Goal: Information Seeking & Learning: Learn about a topic

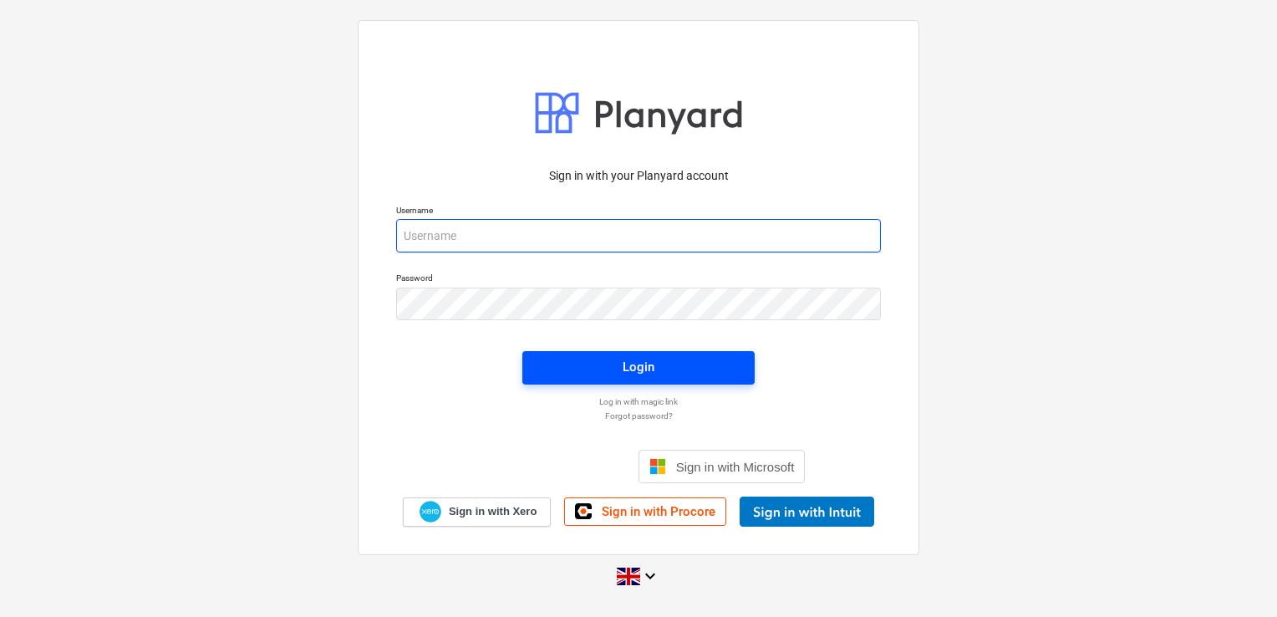
type input "[PERSON_NAME][EMAIL_ADDRESS][DOMAIN_NAME]"
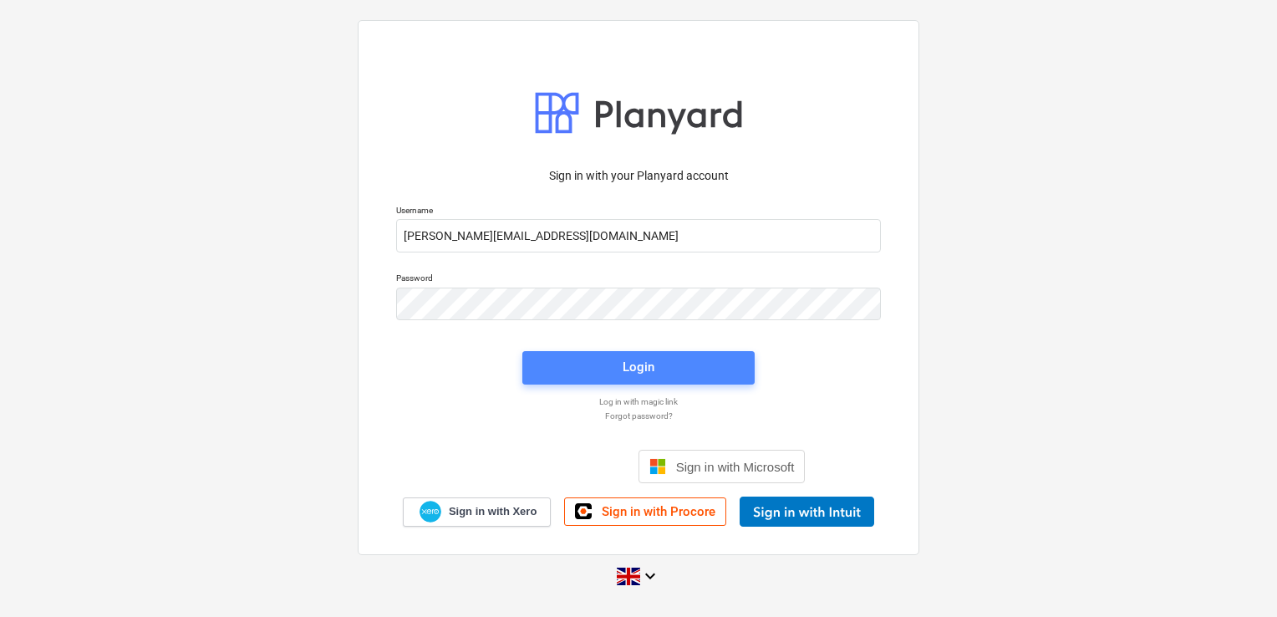
click at [613, 379] on button "Login" at bounding box center [638, 367] width 232 height 33
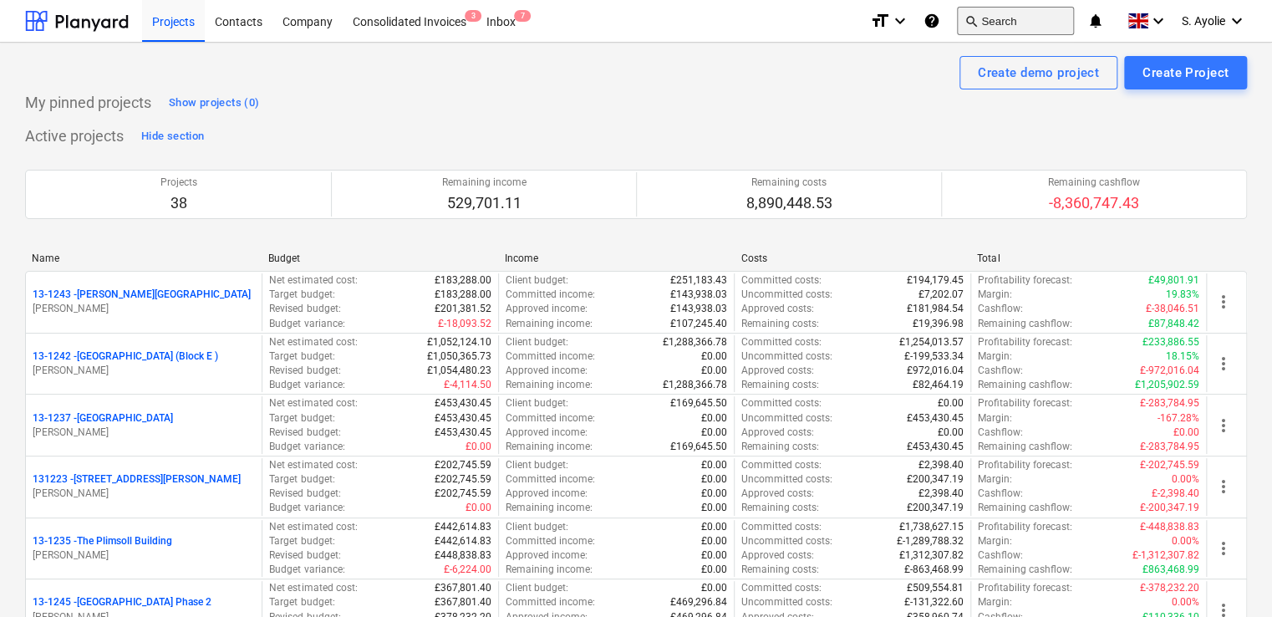
click at [1013, 21] on button "search Search" at bounding box center [1015, 21] width 117 height 28
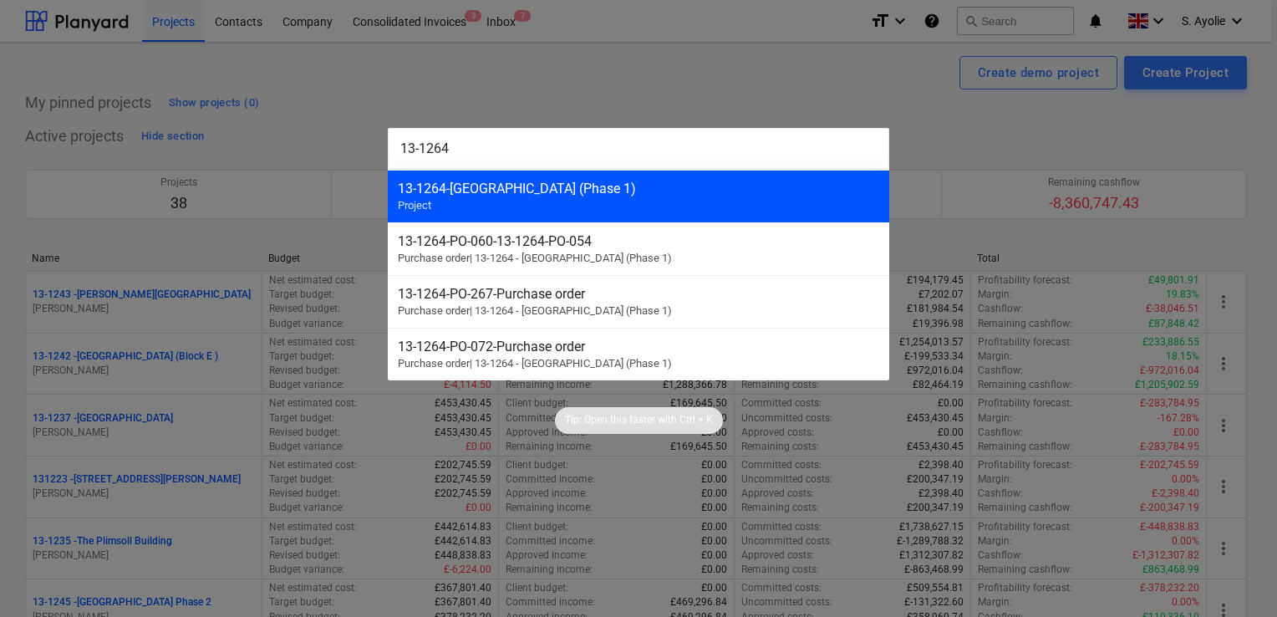
type input "13-1264"
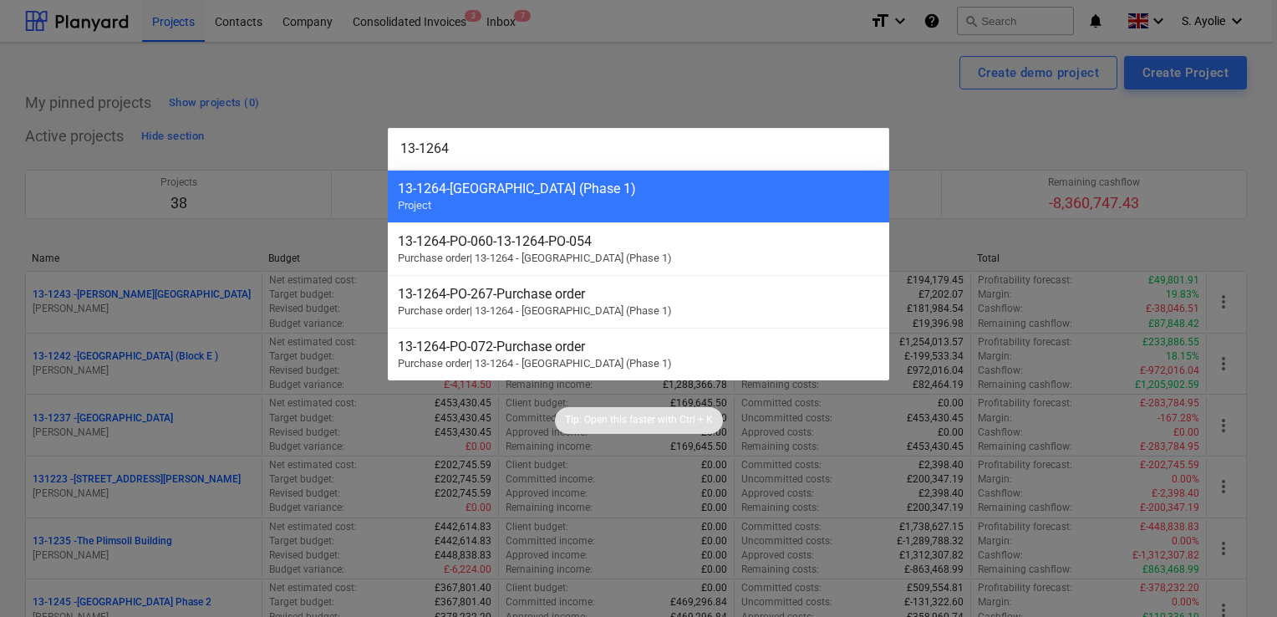
click at [502, 201] on div "13-1264 - Plumstead [GEOGRAPHIC_DATA] (Phase 1) Project" at bounding box center [638, 196] width 501 height 53
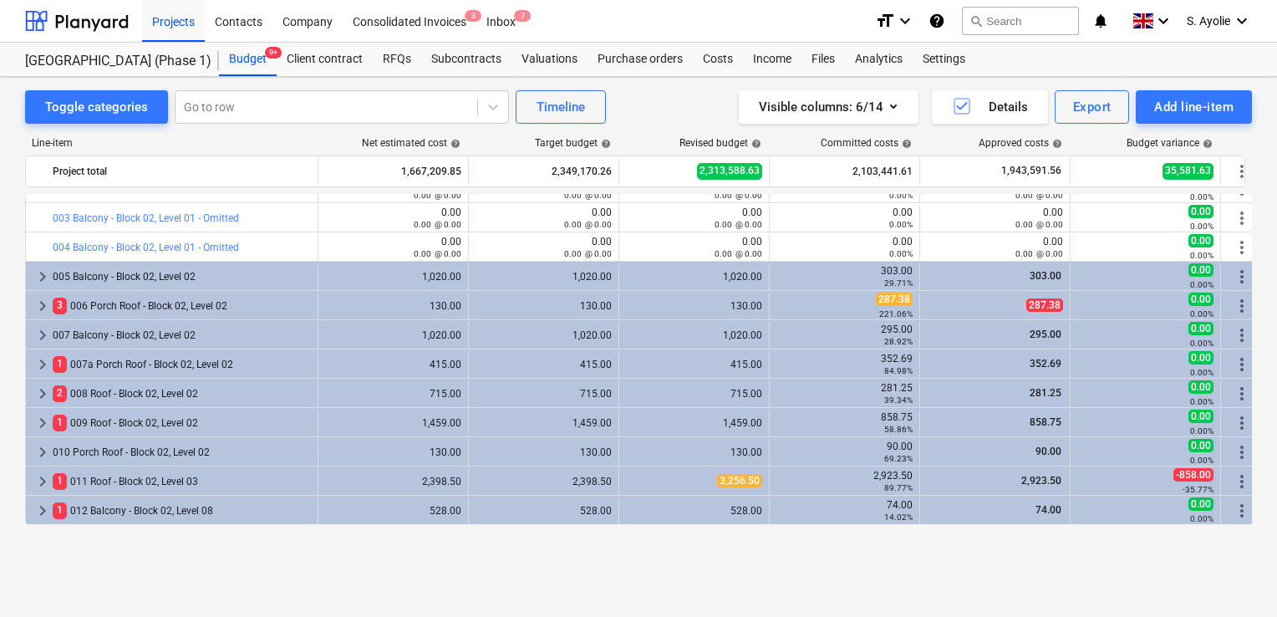
scroll to position [84, 0]
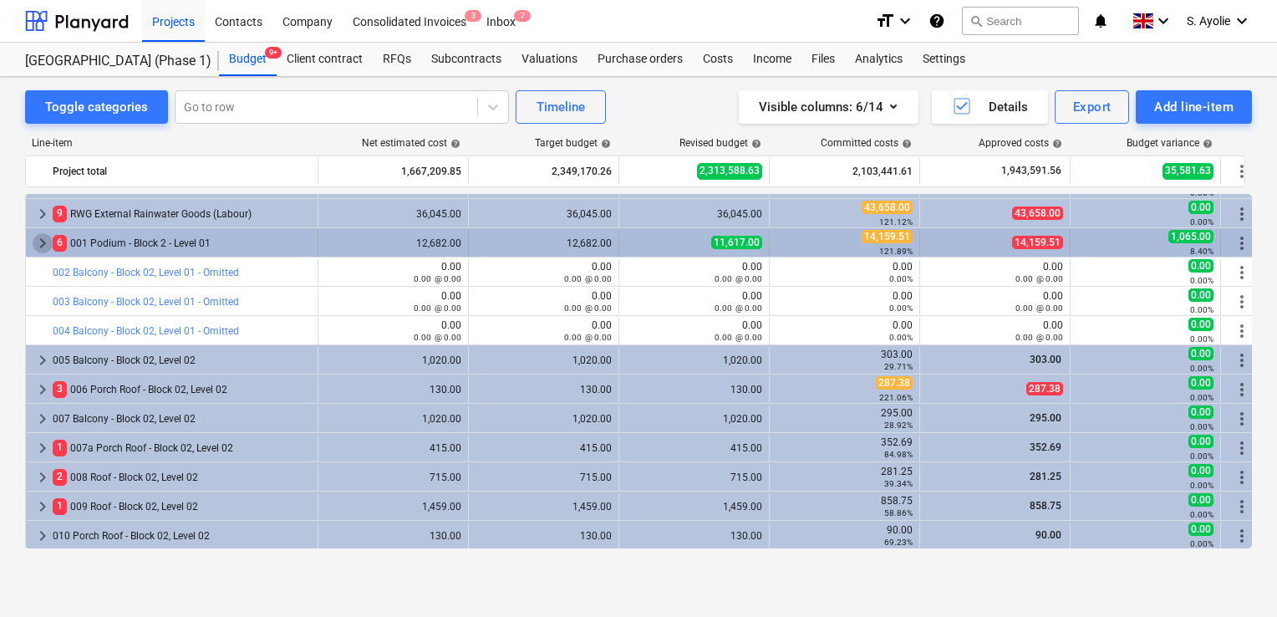
click at [43, 244] on span "keyboard_arrow_right" at bounding box center [43, 243] width 20 height 20
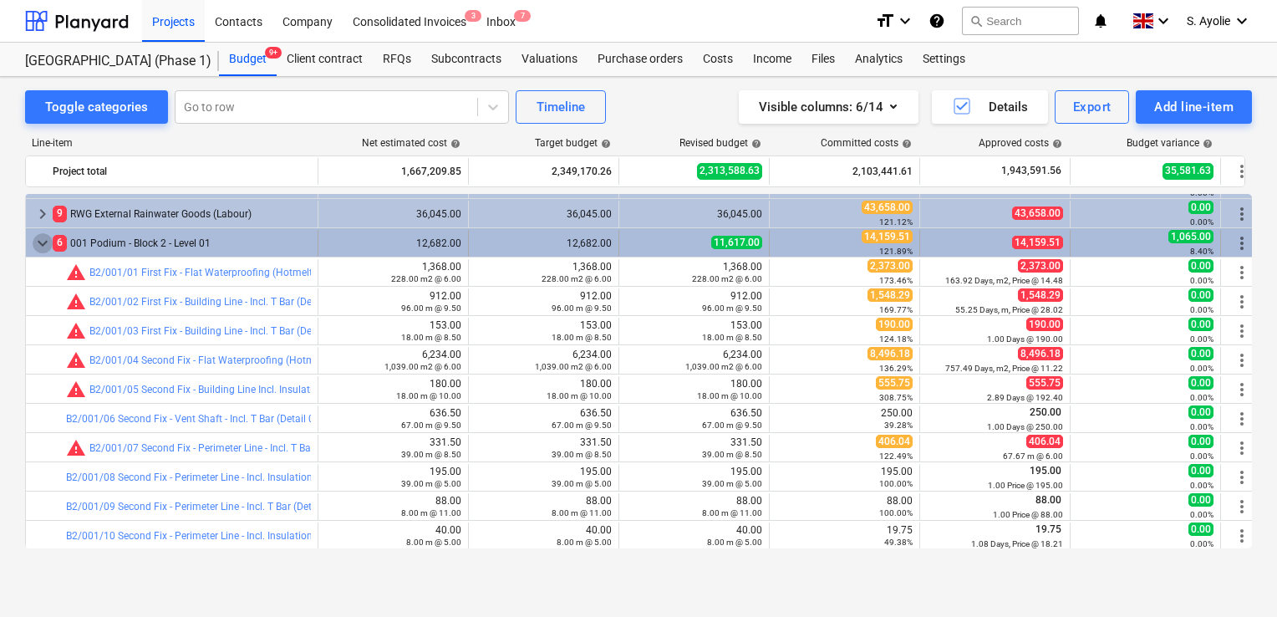
click at [43, 246] on span "keyboard_arrow_down" at bounding box center [43, 243] width 20 height 20
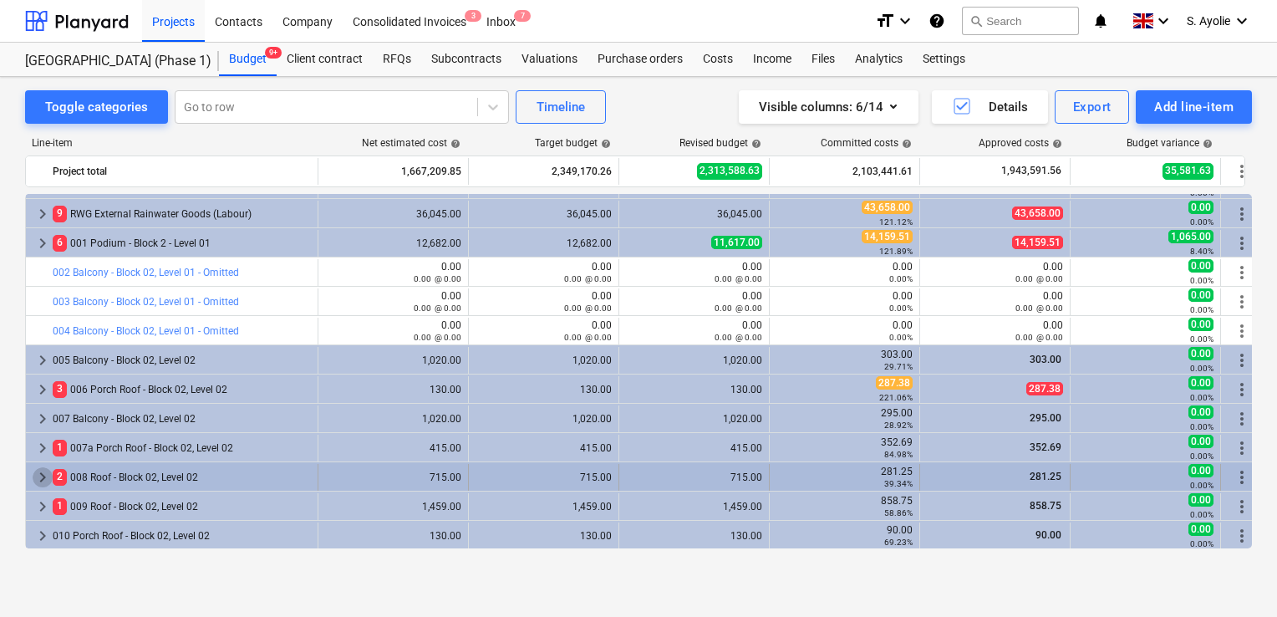
click at [42, 476] on span "keyboard_arrow_right" at bounding box center [43, 477] width 20 height 20
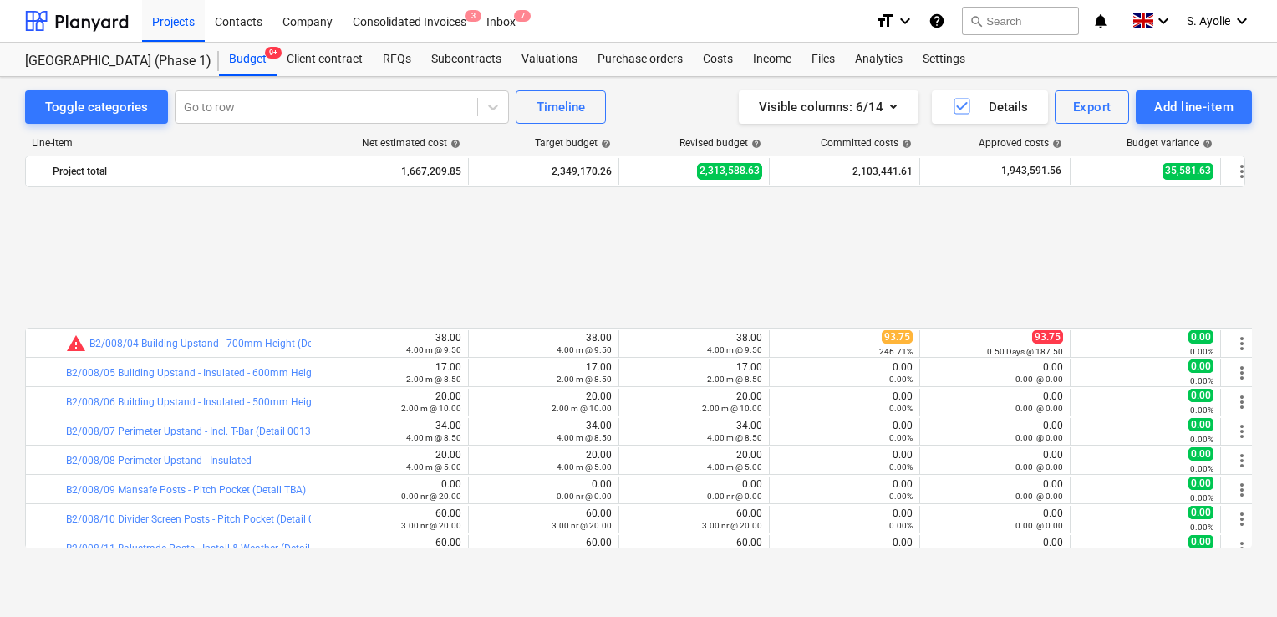
scroll to position [501, 0]
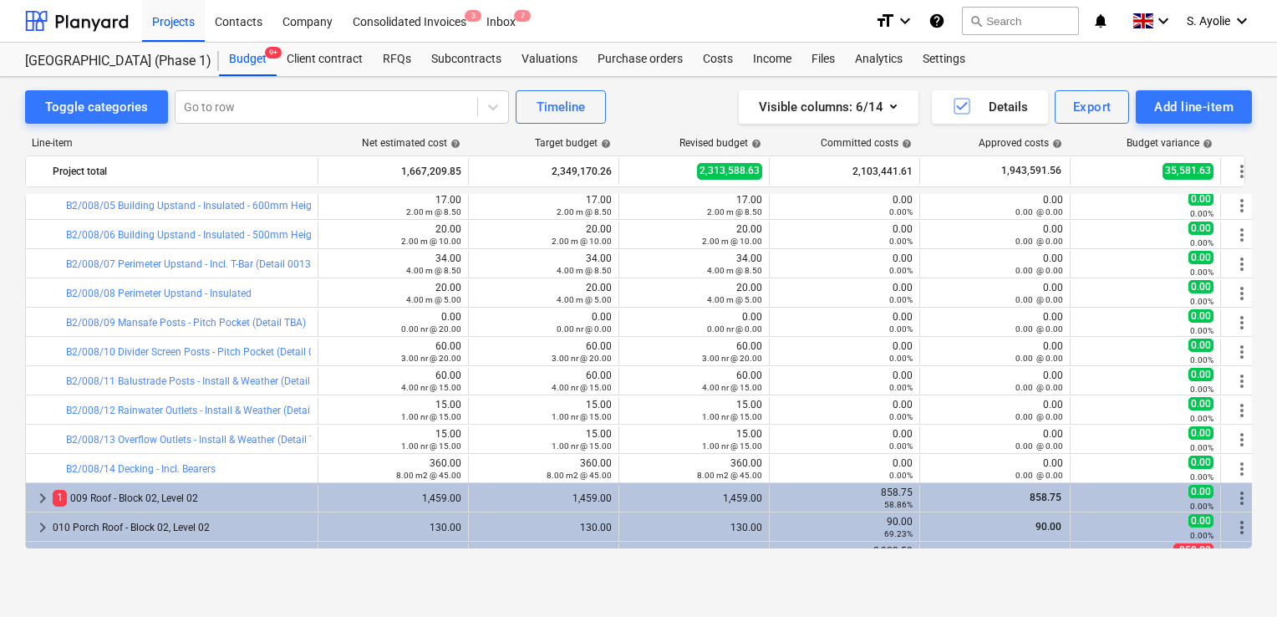
click at [595, 25] on div "Projects Contacts Company Consolidated Invoices 3 Inbox 7" at bounding box center [502, 21] width 720 height 42
click at [13, 112] on div "Toggle categories Go to row Timeline Visible columns : 6/14 Details Export Add …" at bounding box center [638, 329] width 1277 height 505
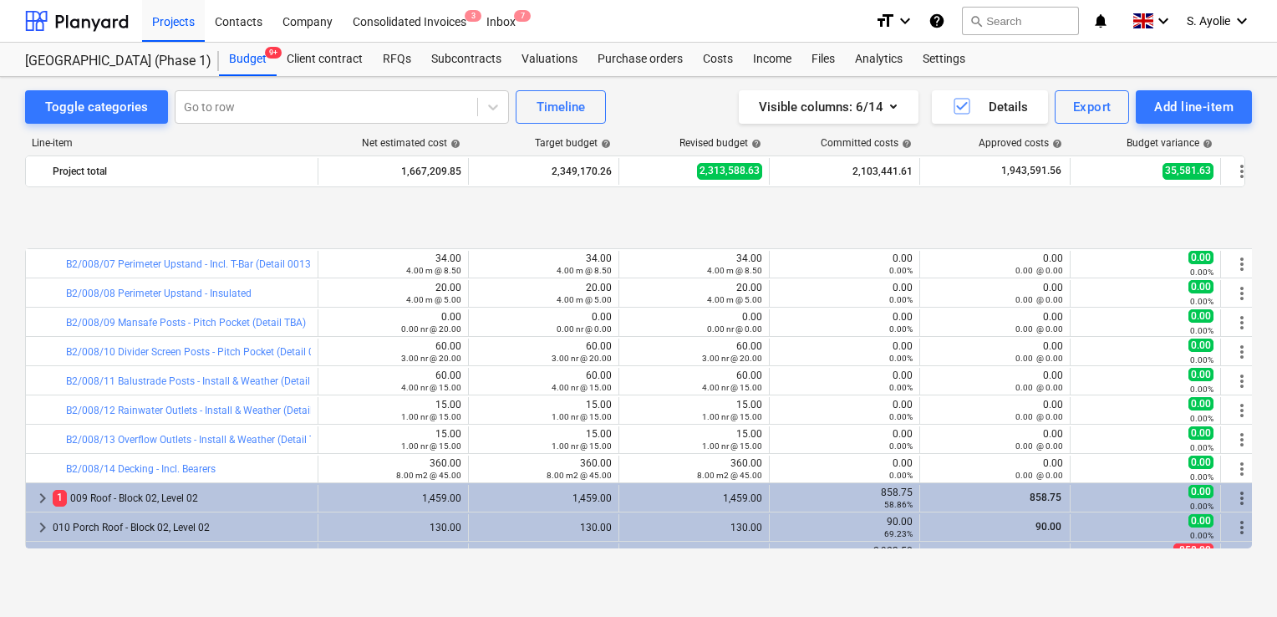
scroll to position [585, 0]
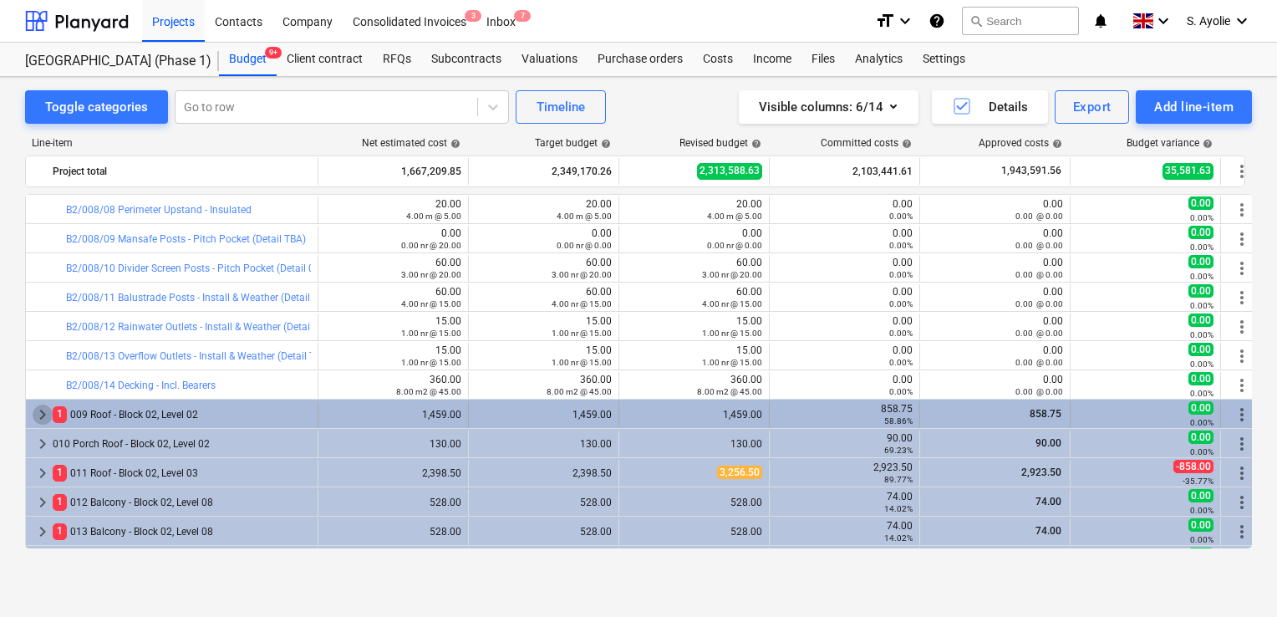
click at [44, 412] on span "keyboard_arrow_right" at bounding box center [43, 415] width 20 height 20
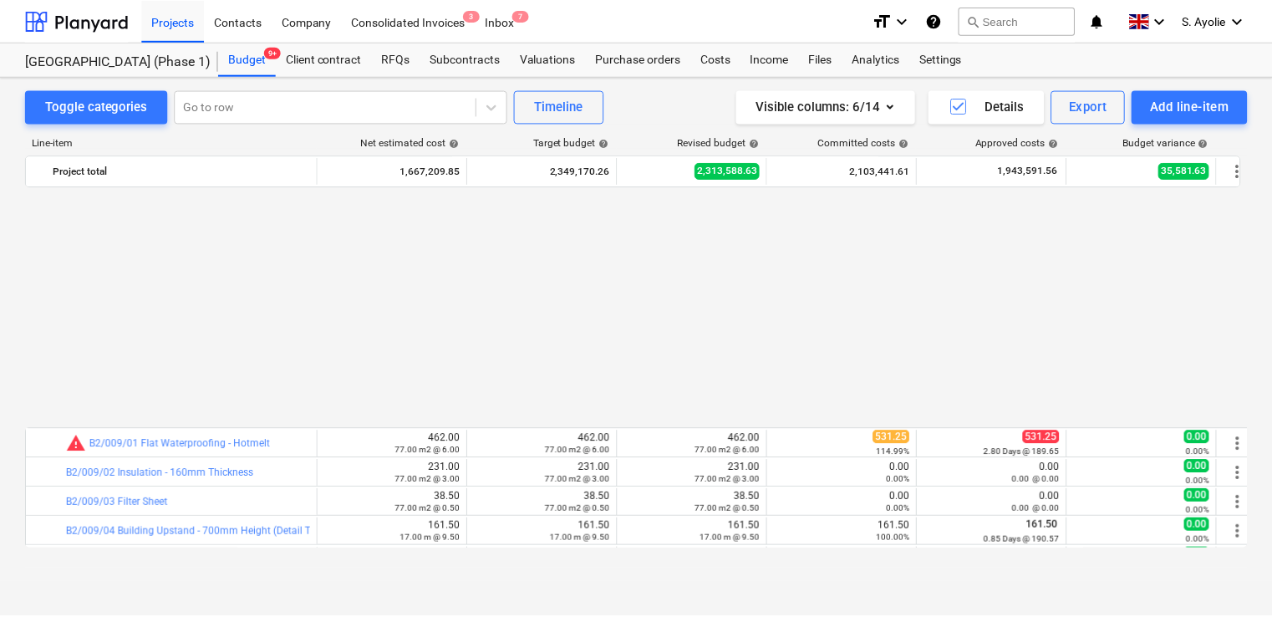
scroll to position [919, 0]
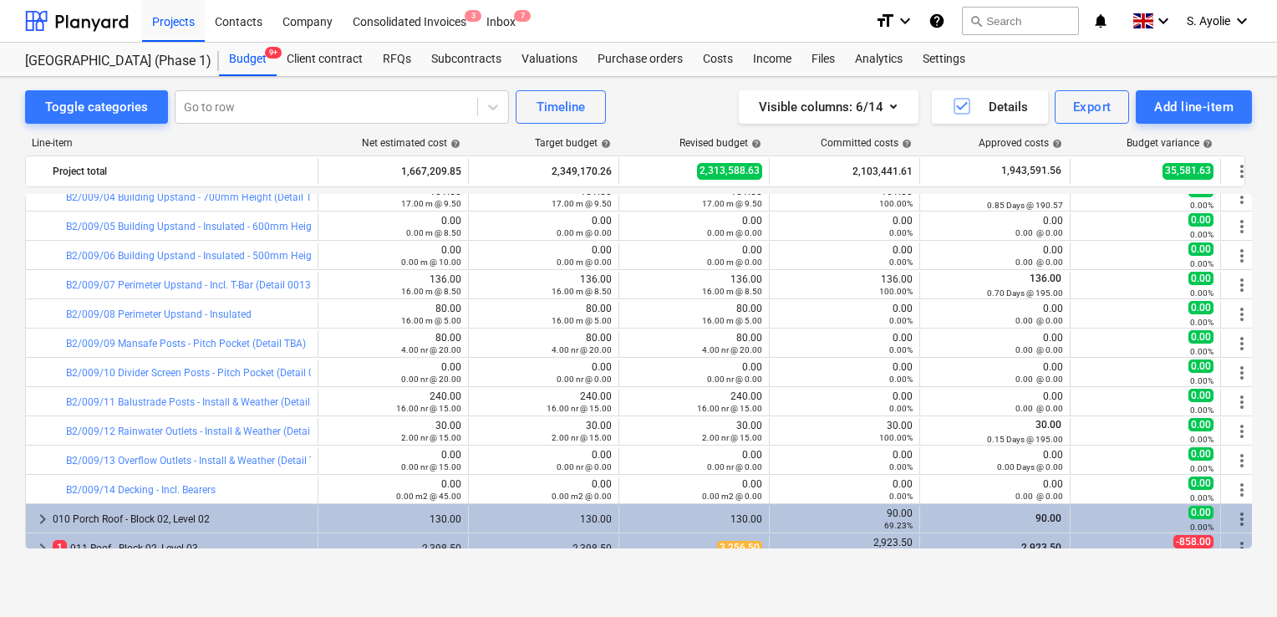
click at [2, 339] on div "Toggle categories Go to row Timeline Visible columns : 6/14 Details Export Add …" at bounding box center [638, 329] width 1277 height 505
click at [488, 133] on div "Line-item Net estimated cost help Target budget help Revised budget help Commit…" at bounding box center [638, 346] width 1227 height 445
click at [165, 26] on div "Projects" at bounding box center [173, 20] width 63 height 43
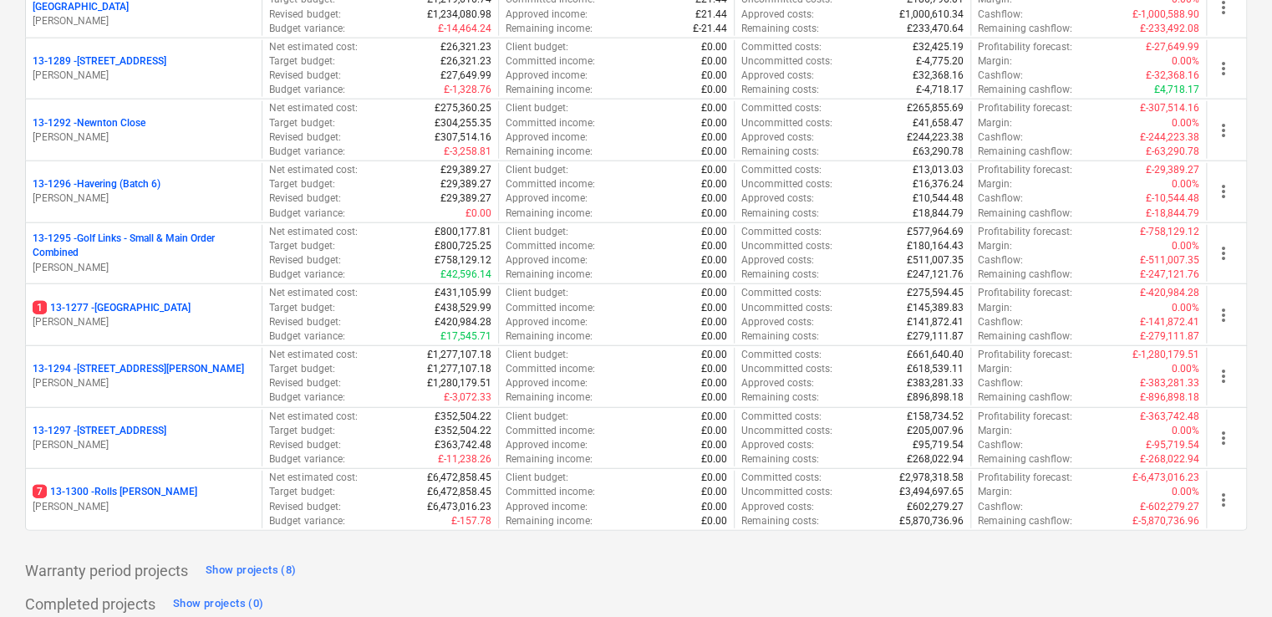
scroll to position [2089, 0]
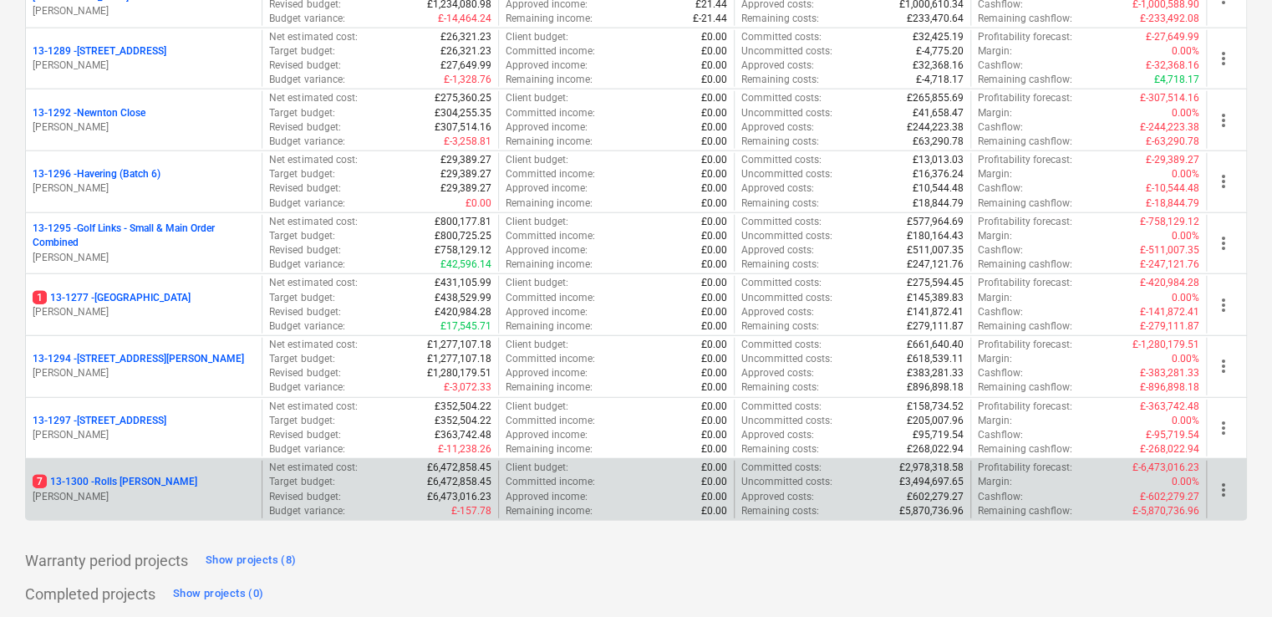
click at [216, 475] on div "7 13-1300 - Rolls [PERSON_NAME]" at bounding box center [144, 482] width 222 height 14
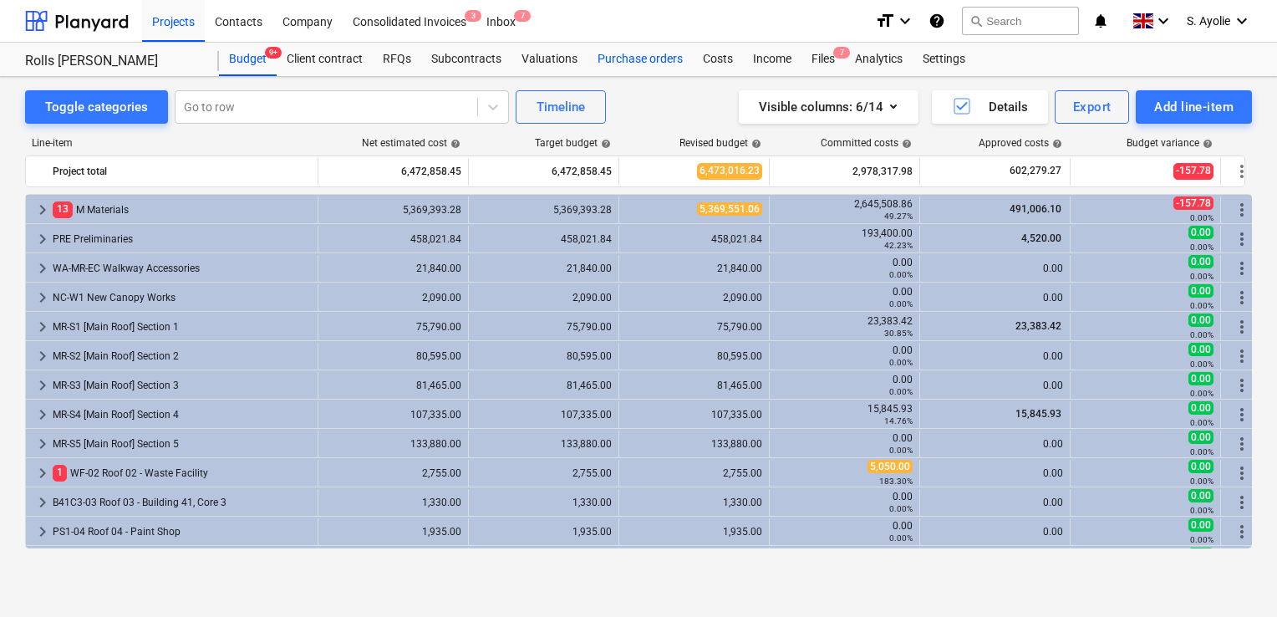
click at [638, 63] on div "Purchase orders" at bounding box center [640, 59] width 105 height 33
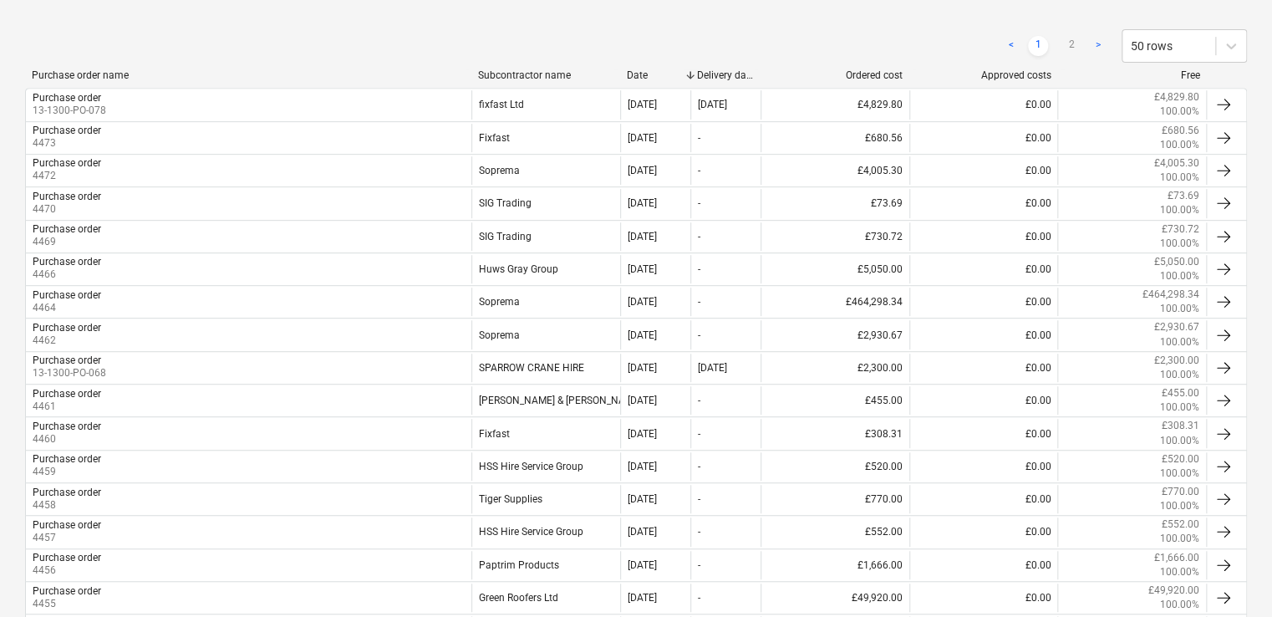
scroll to position [334, 0]
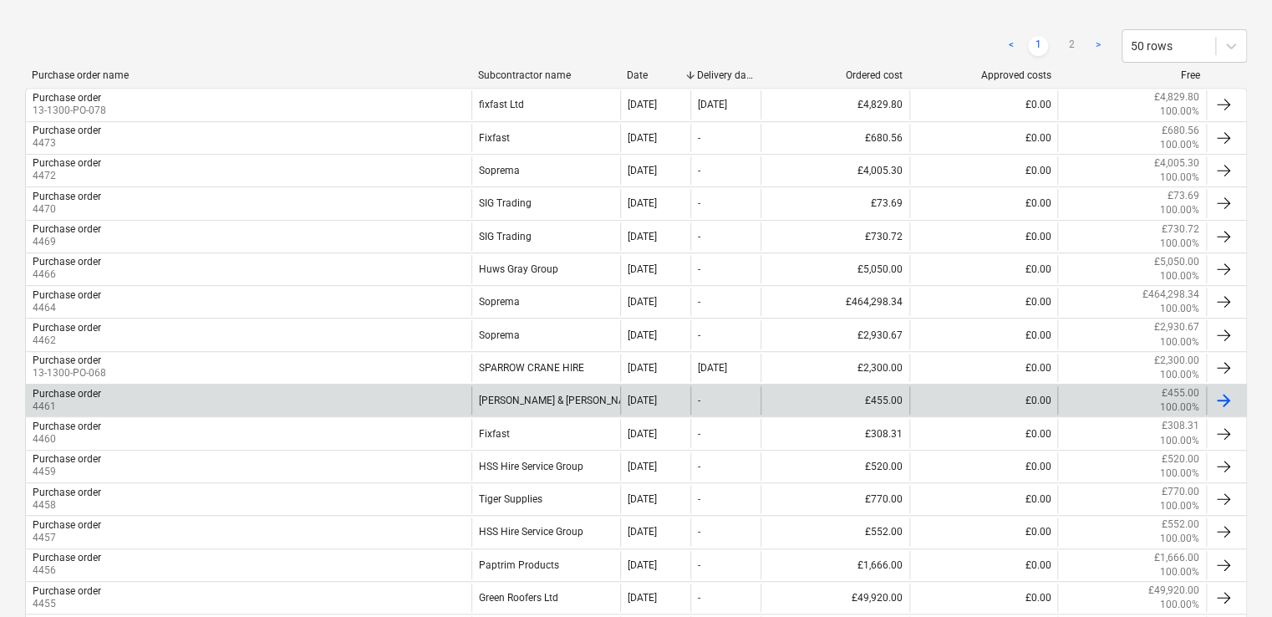
click at [194, 400] on div "Purchase order 4461" at bounding box center [248, 400] width 445 height 28
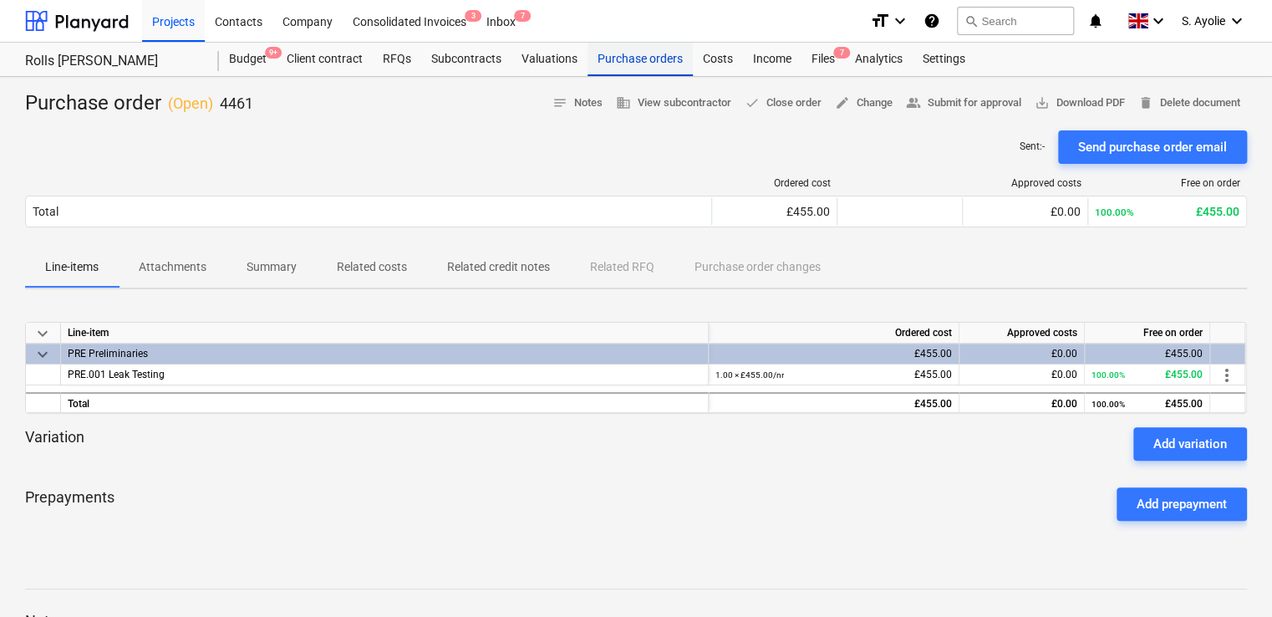
click at [618, 62] on div "Purchase orders" at bounding box center [640, 59] width 105 height 33
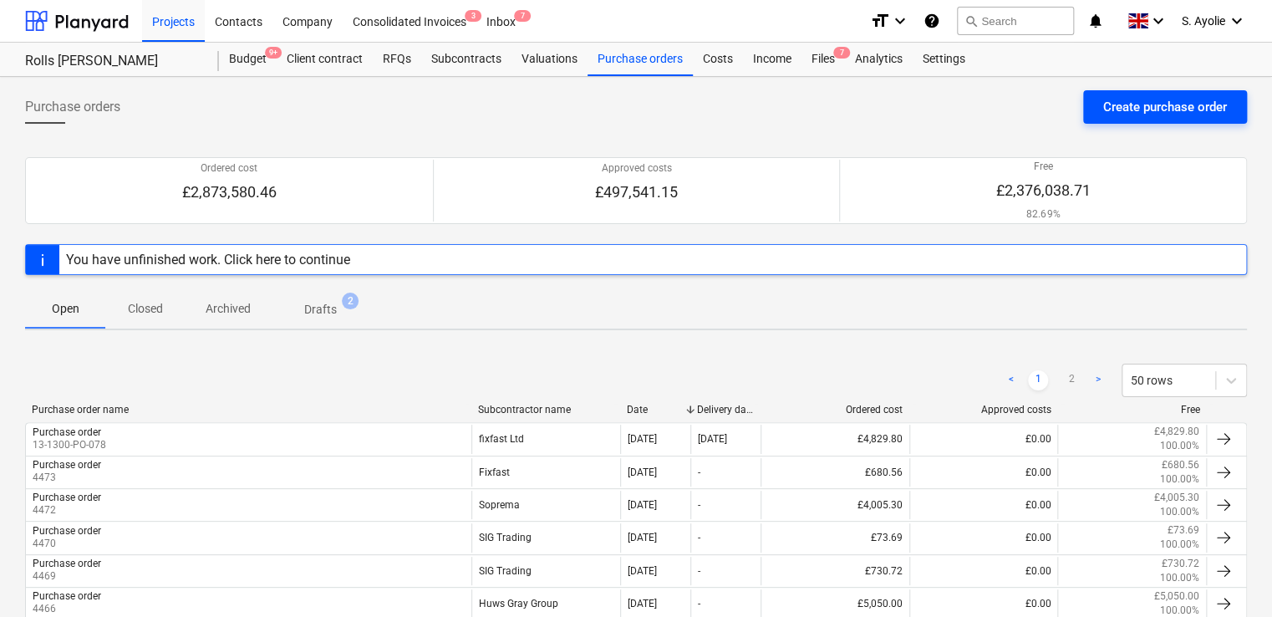
click at [1158, 94] on button "Create purchase order" at bounding box center [1165, 106] width 164 height 33
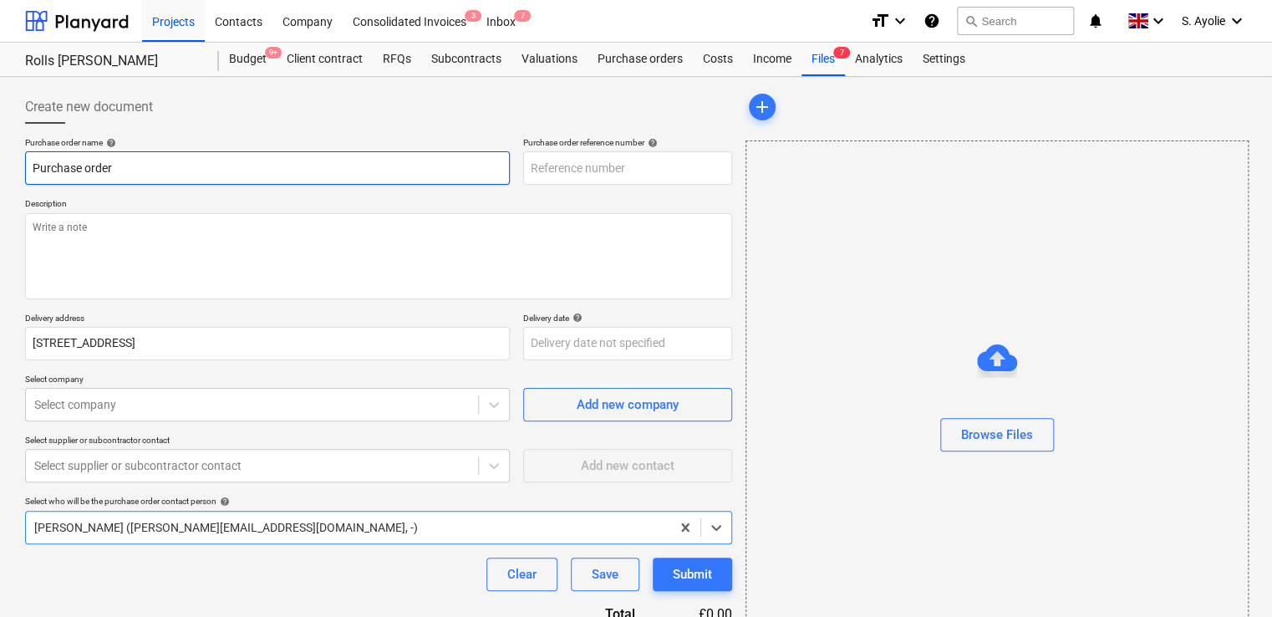
type textarea "x"
type input "13-1300-PO-079"
drag, startPoint x: 678, startPoint y: 168, endPoint x: 452, endPoint y: 162, distance: 225.7
click at [452, 162] on div "Purchase order name help Purchase order Purchase order reference number help 13…" at bounding box center [378, 161] width 707 height 48
type textarea "x"
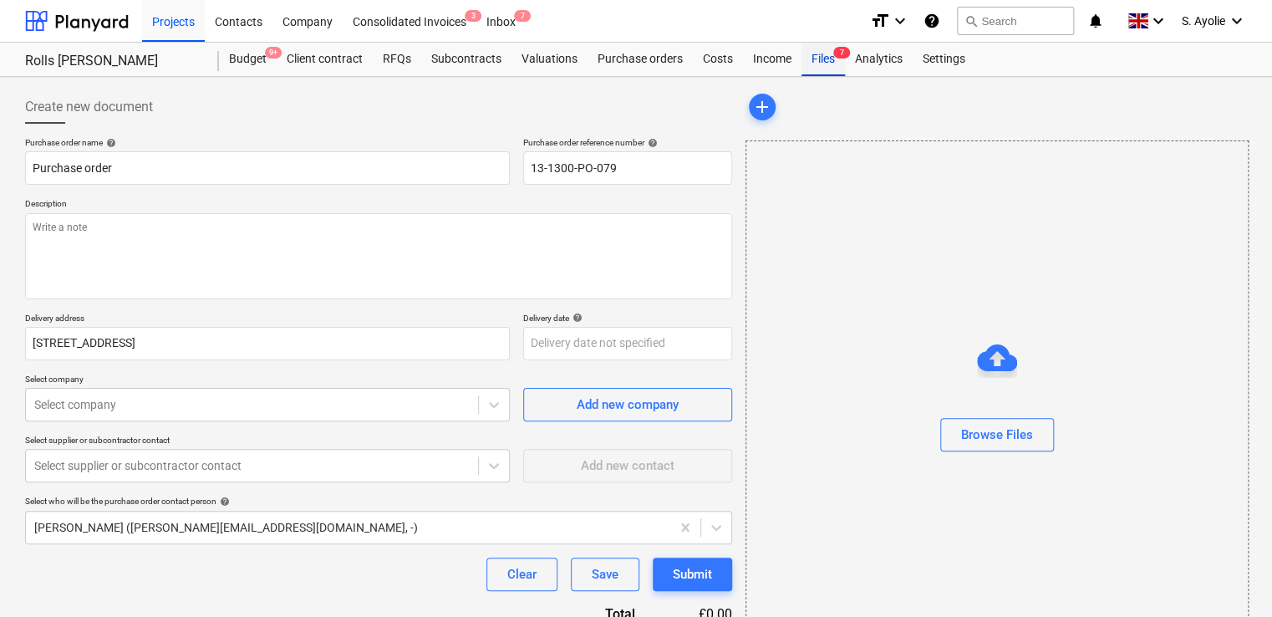
click at [832, 63] on div "Files 7" at bounding box center [823, 59] width 43 height 33
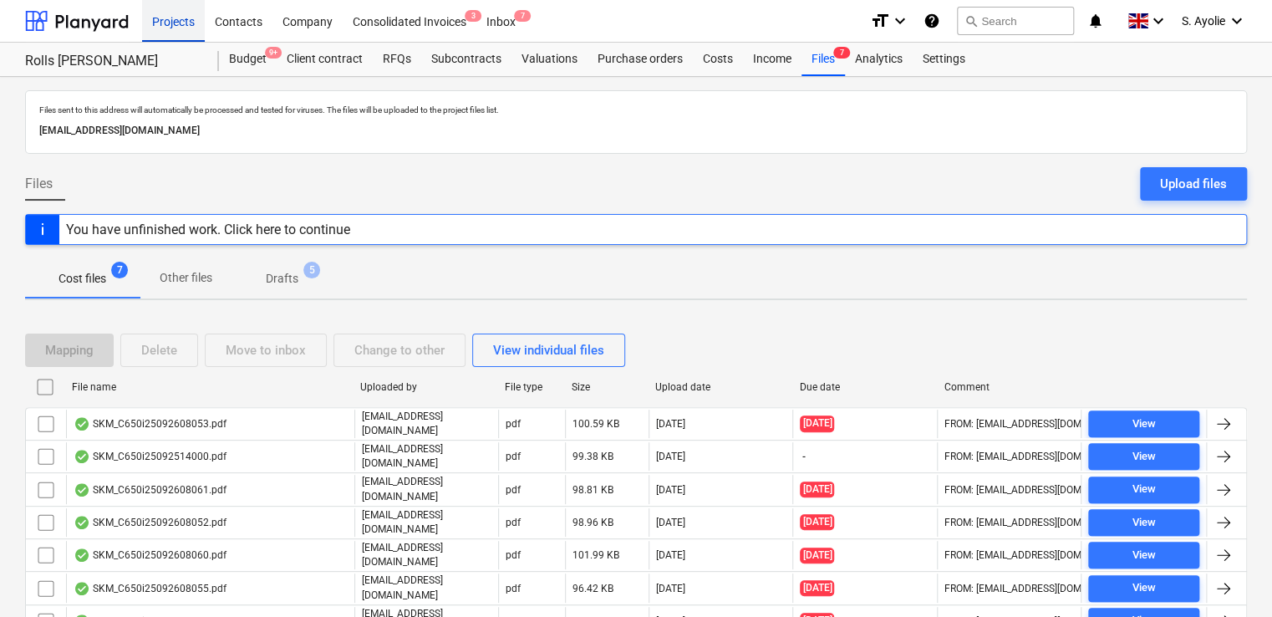
click at [187, 25] on div "Projects" at bounding box center [173, 20] width 63 height 43
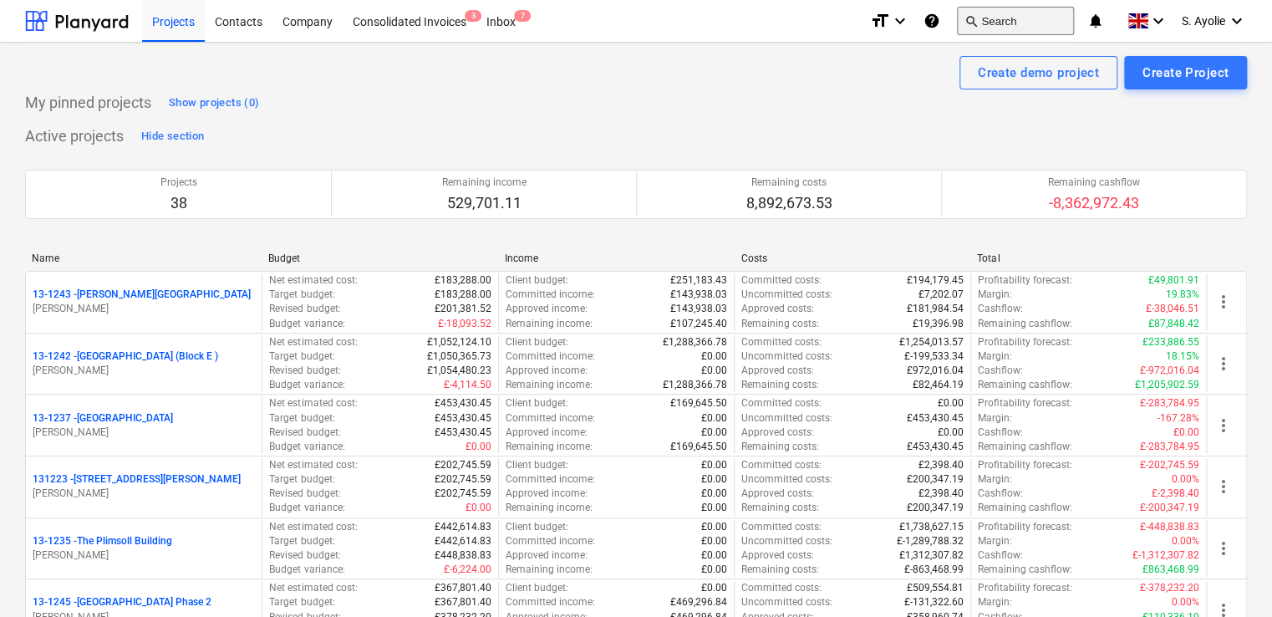
click at [1023, 26] on button "search Search" at bounding box center [1015, 21] width 117 height 28
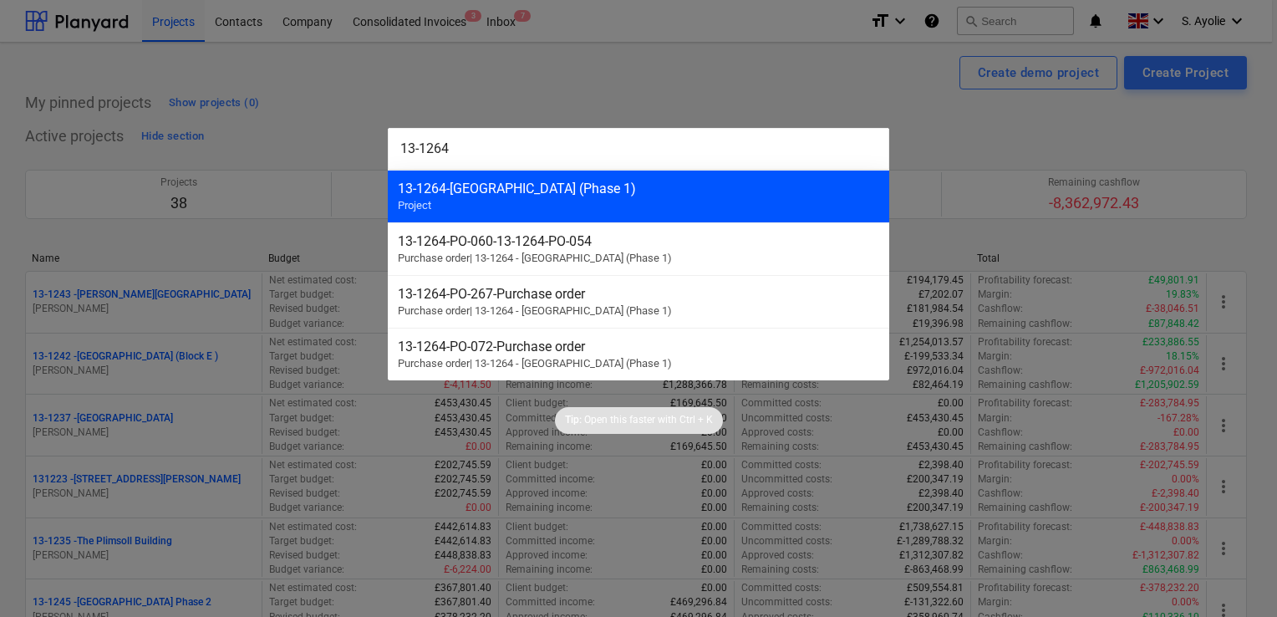
type input "13-1264"
click at [578, 192] on div "13-1264 - Plumstead [GEOGRAPHIC_DATA] (Phase 1)" at bounding box center [638, 189] width 481 height 16
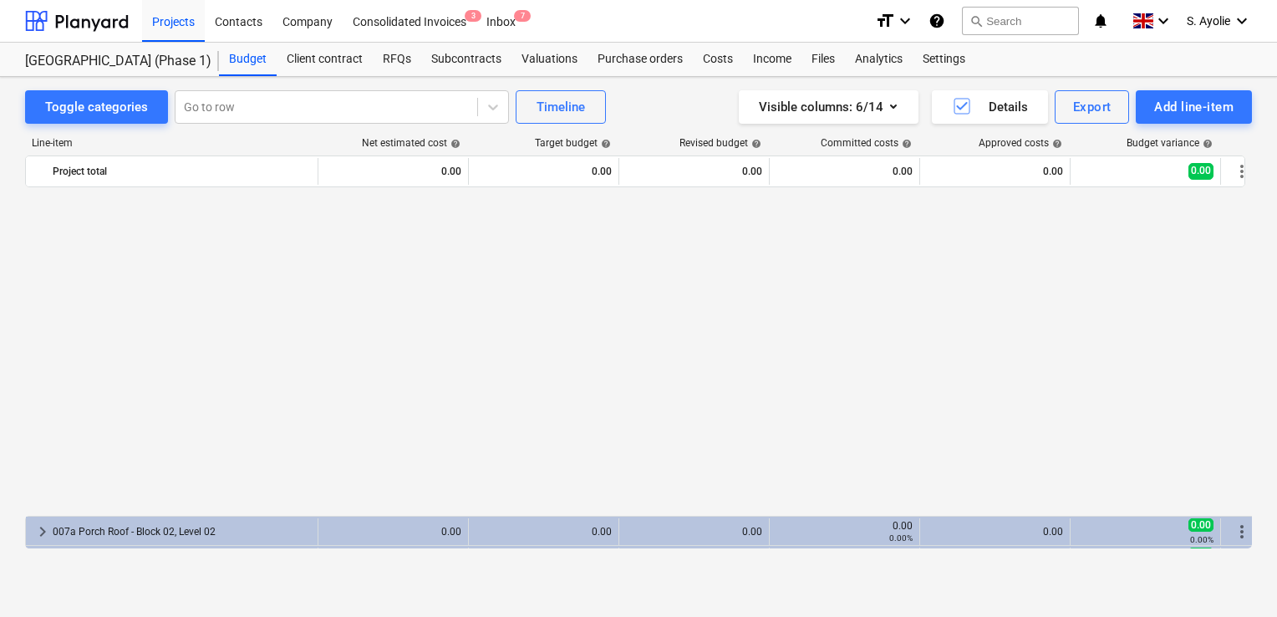
scroll to position [919, 0]
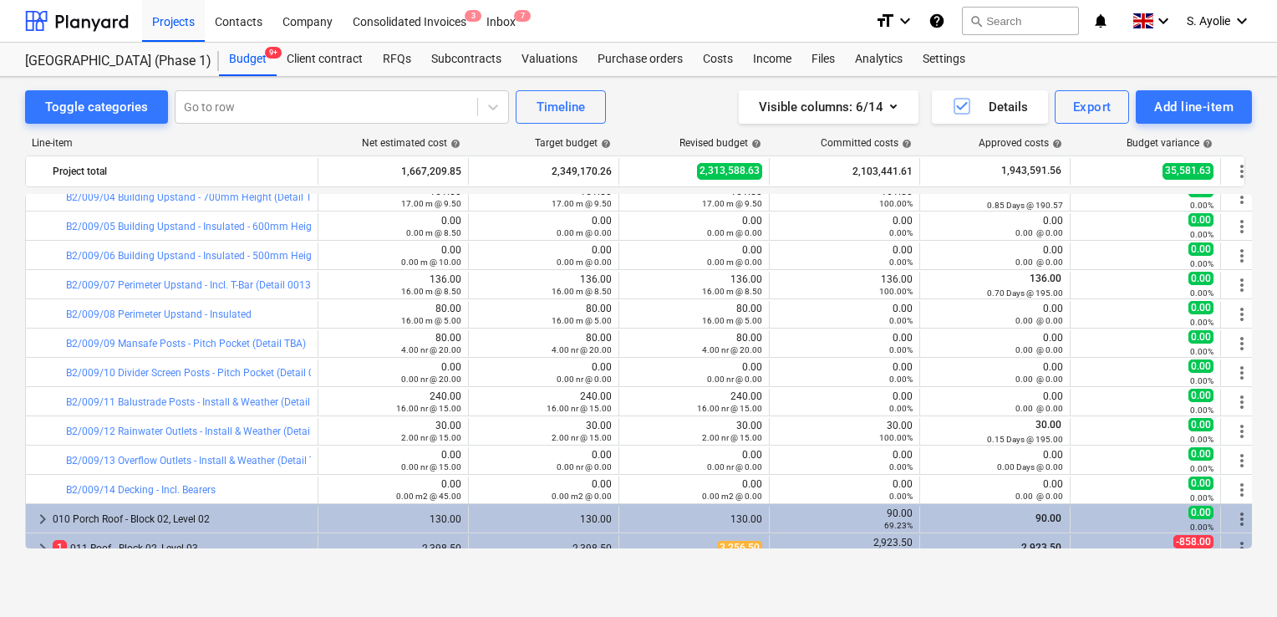
click at [8, 444] on div "Toggle categories Go to row Timeline Visible columns : 6/14 Details Export Add …" at bounding box center [638, 329] width 1277 height 505
click at [15, 369] on div "Toggle categories Go to row Timeline Visible columns : 6/14 Details Export Add …" at bounding box center [638, 329] width 1277 height 505
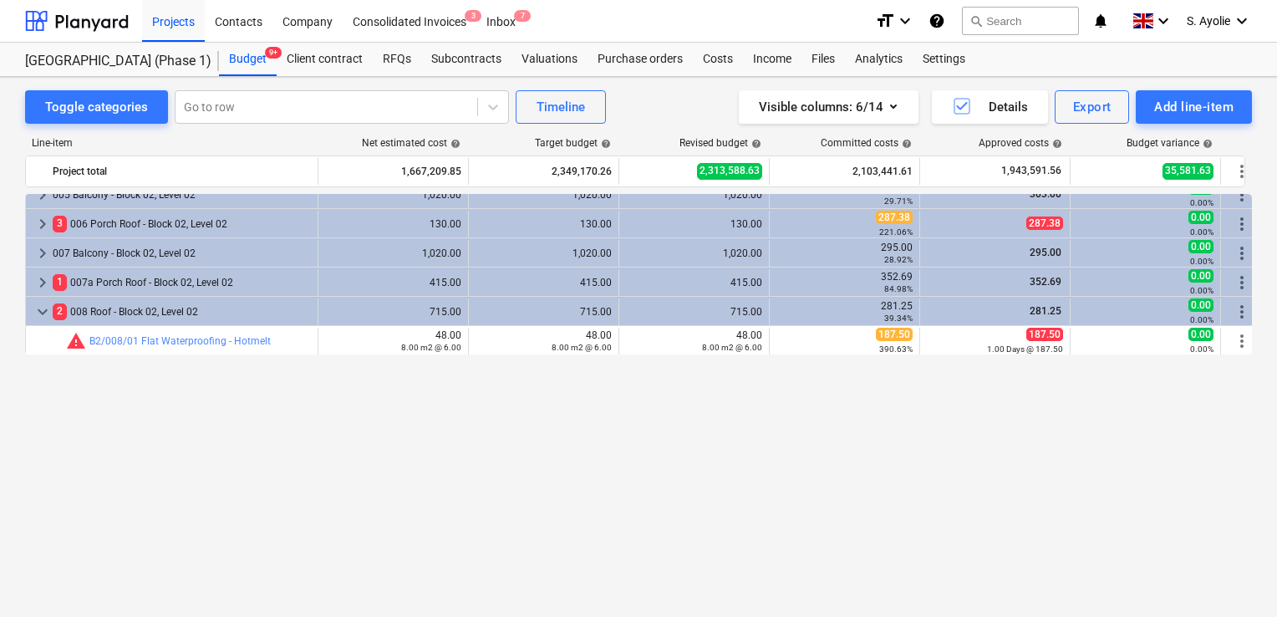
scroll to position [0, 0]
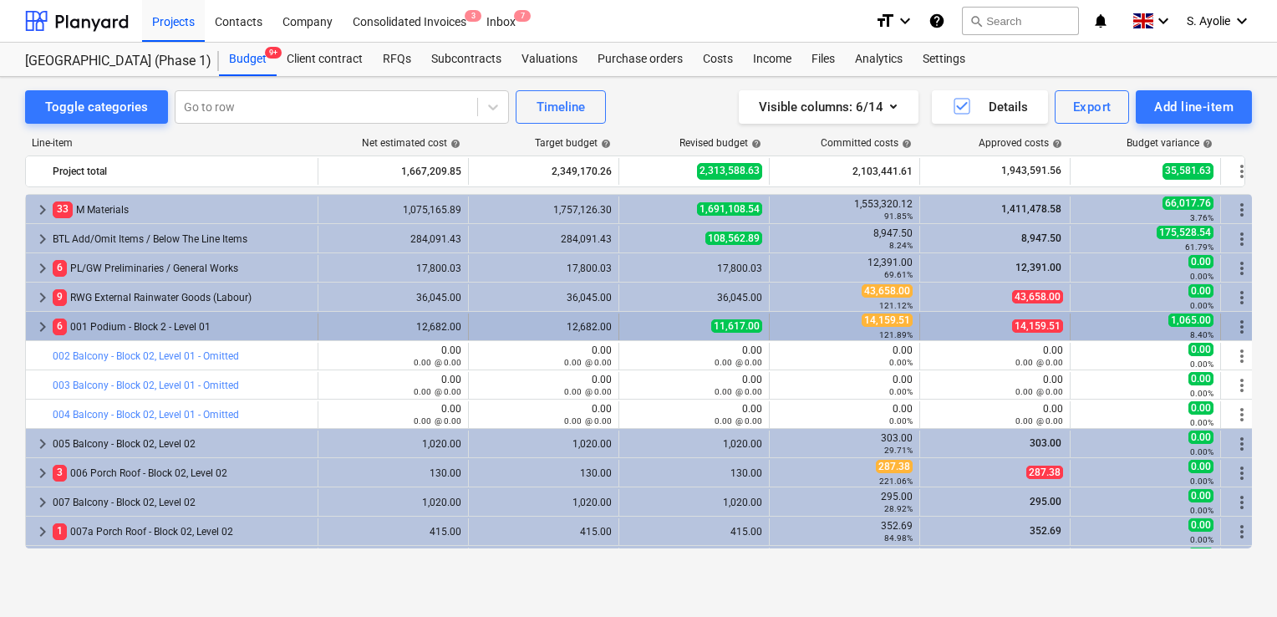
click at [33, 328] on span "keyboard_arrow_right" at bounding box center [43, 327] width 20 height 20
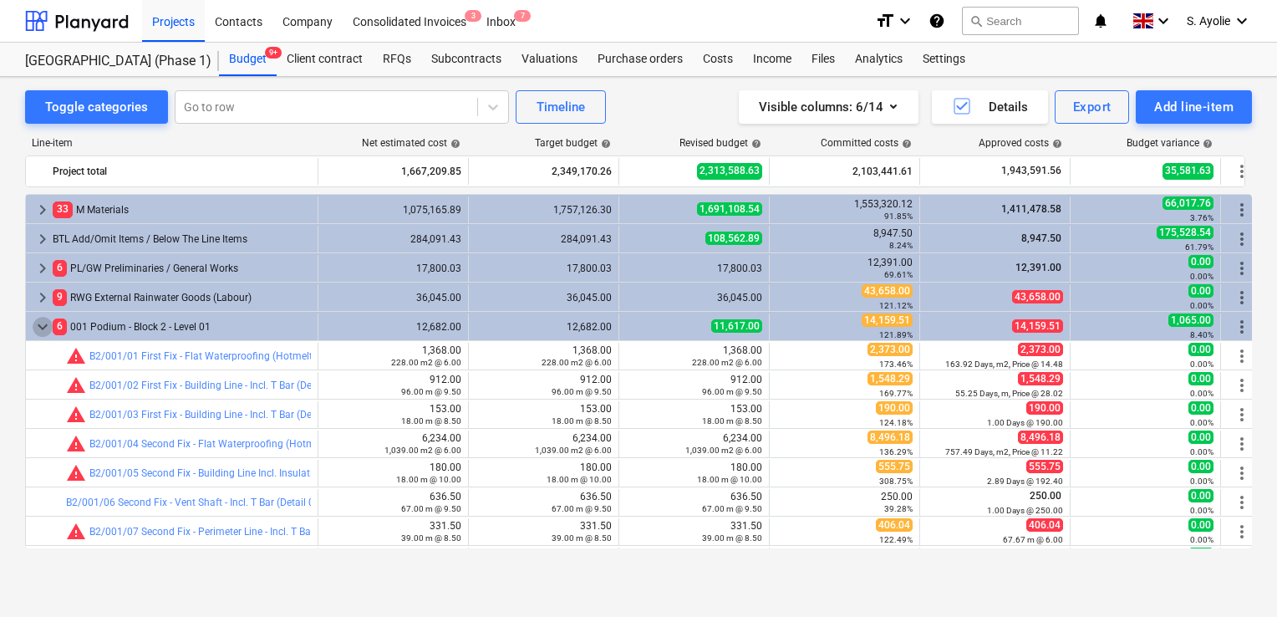
click at [33, 328] on span "keyboard_arrow_down" at bounding box center [43, 327] width 20 height 20
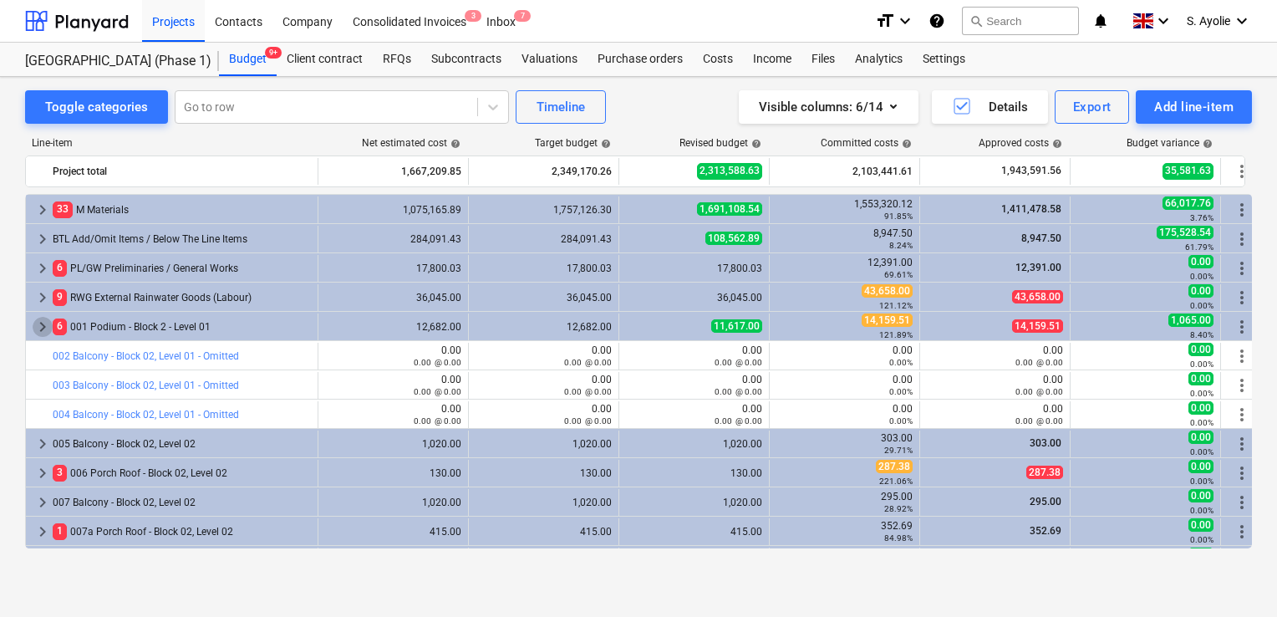
click at [33, 328] on span "keyboard_arrow_right" at bounding box center [43, 327] width 20 height 20
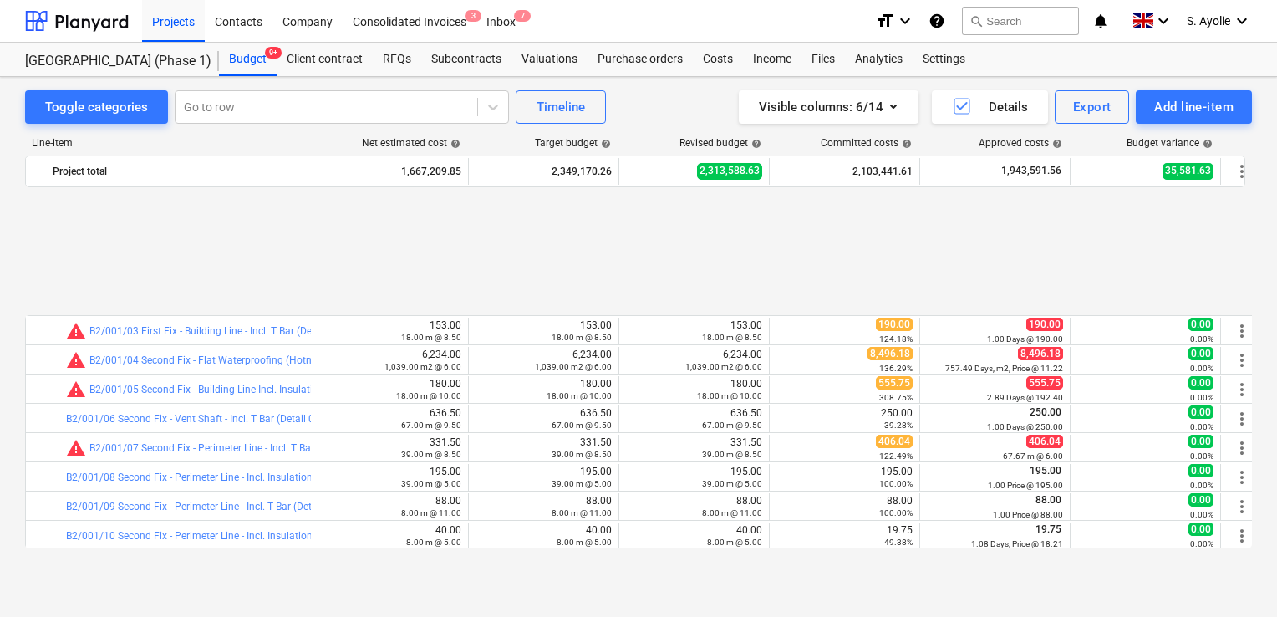
scroll to position [251, 0]
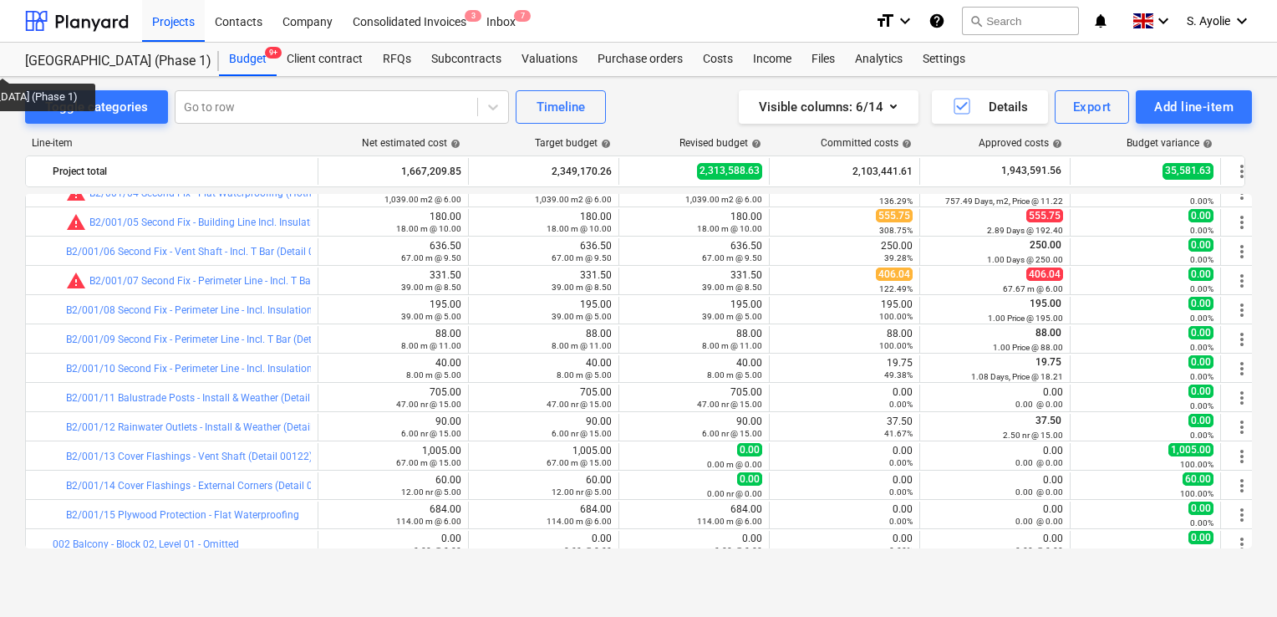
click at [13, 326] on div "Toggle categories Go to row Timeline Visible columns : 6/14 Details Export Add …" at bounding box center [638, 329] width 1277 height 505
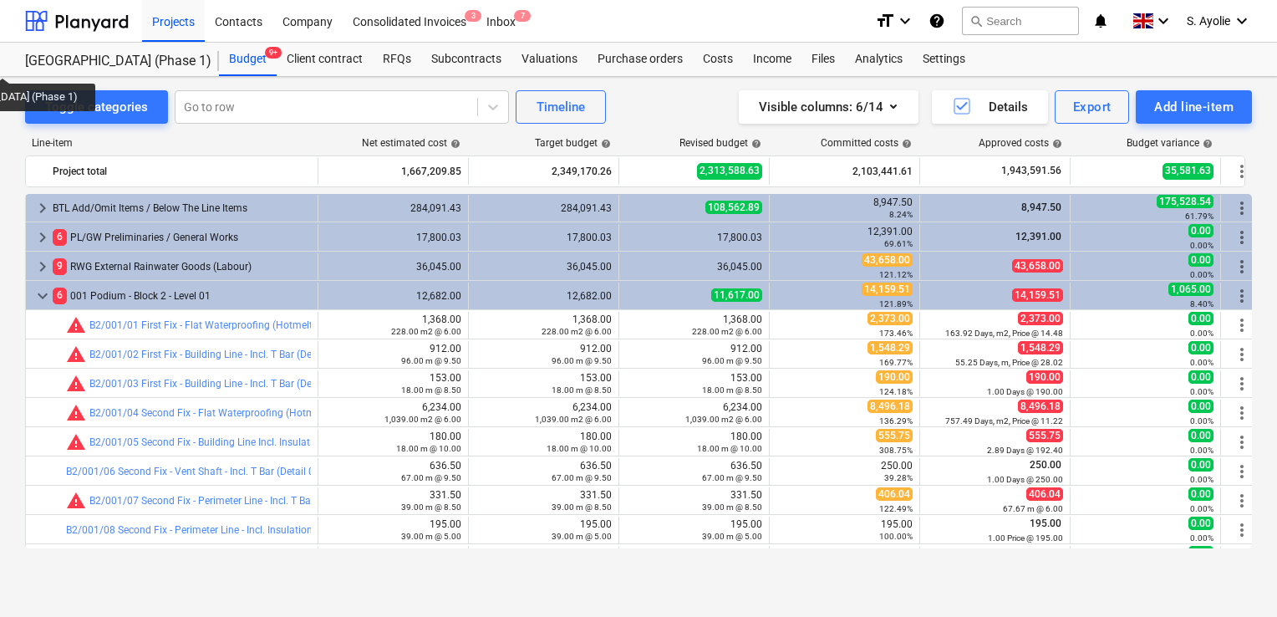
scroll to position [0, 0]
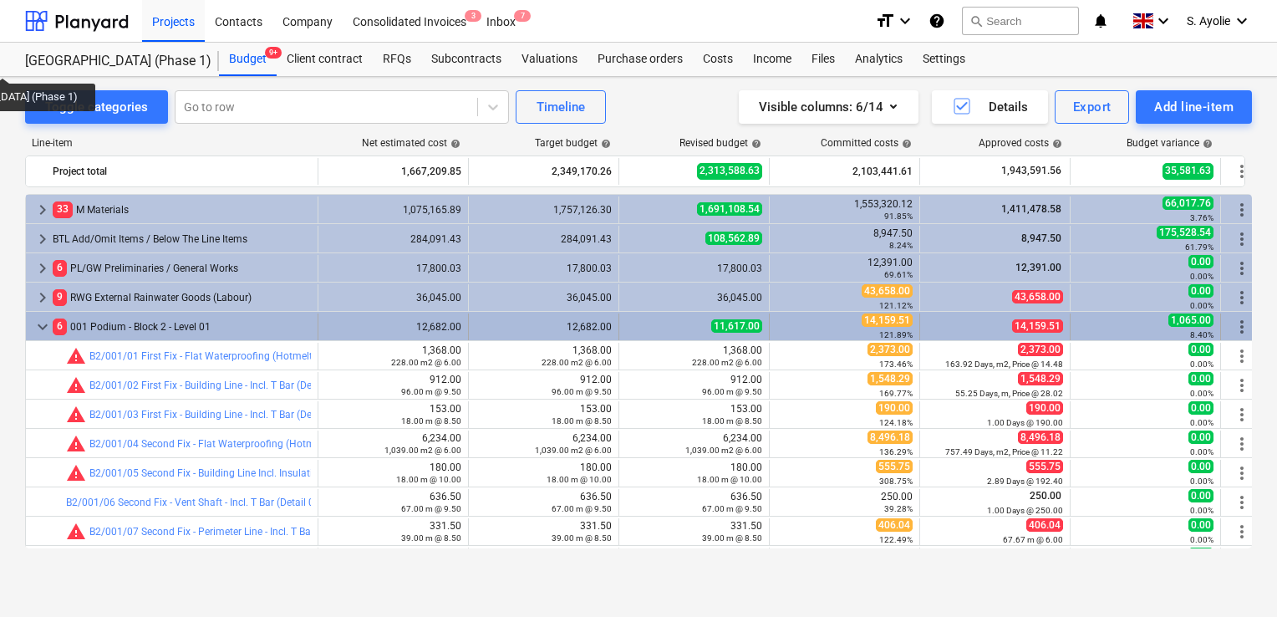
click at [30, 329] on div "keyboard_arrow_down 6 001 Podium - Block 2 - Level 01" at bounding box center [172, 326] width 293 height 27
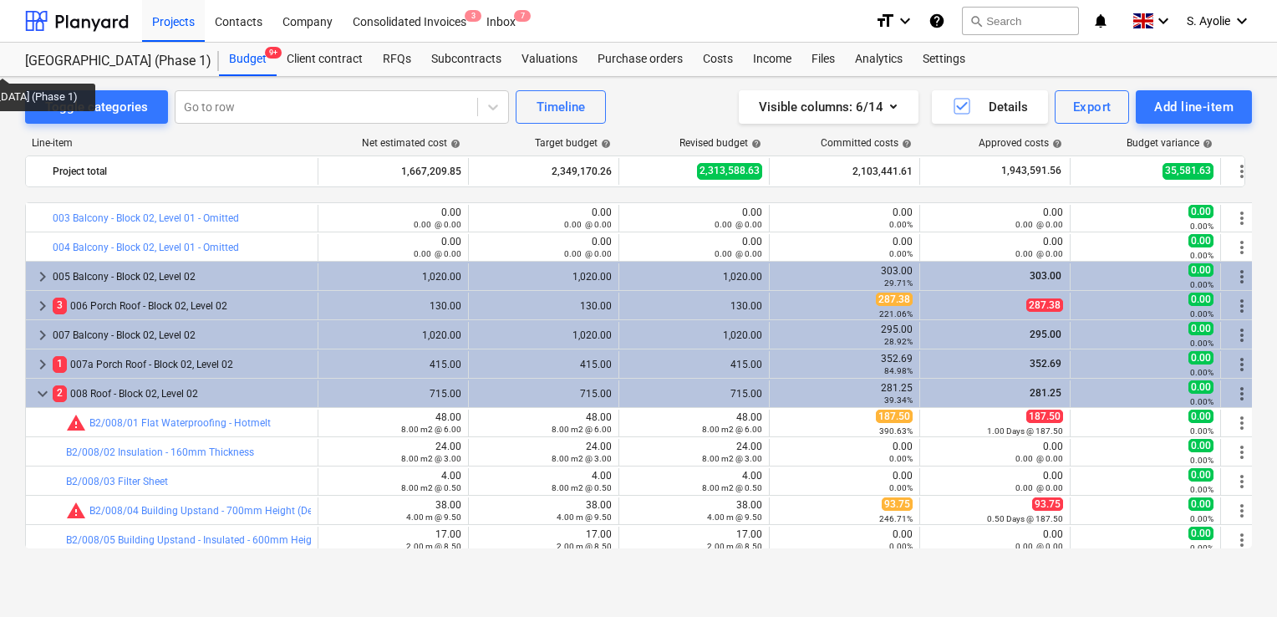
scroll to position [251, 0]
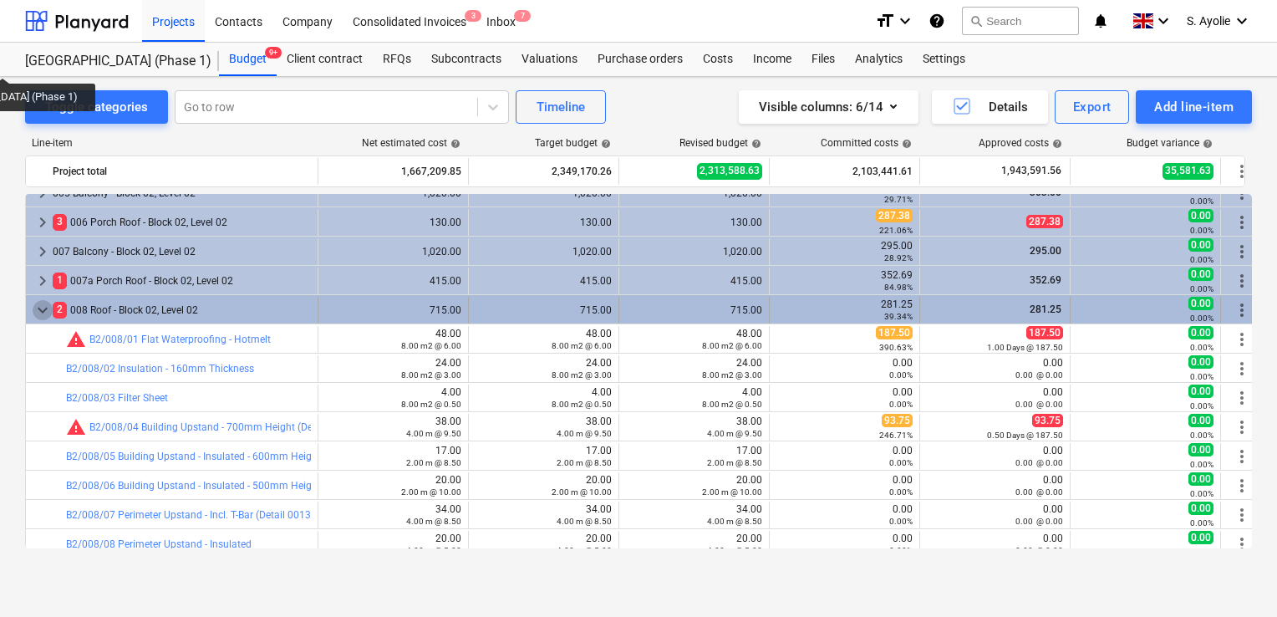
click at [40, 314] on span "keyboard_arrow_down" at bounding box center [43, 310] width 20 height 20
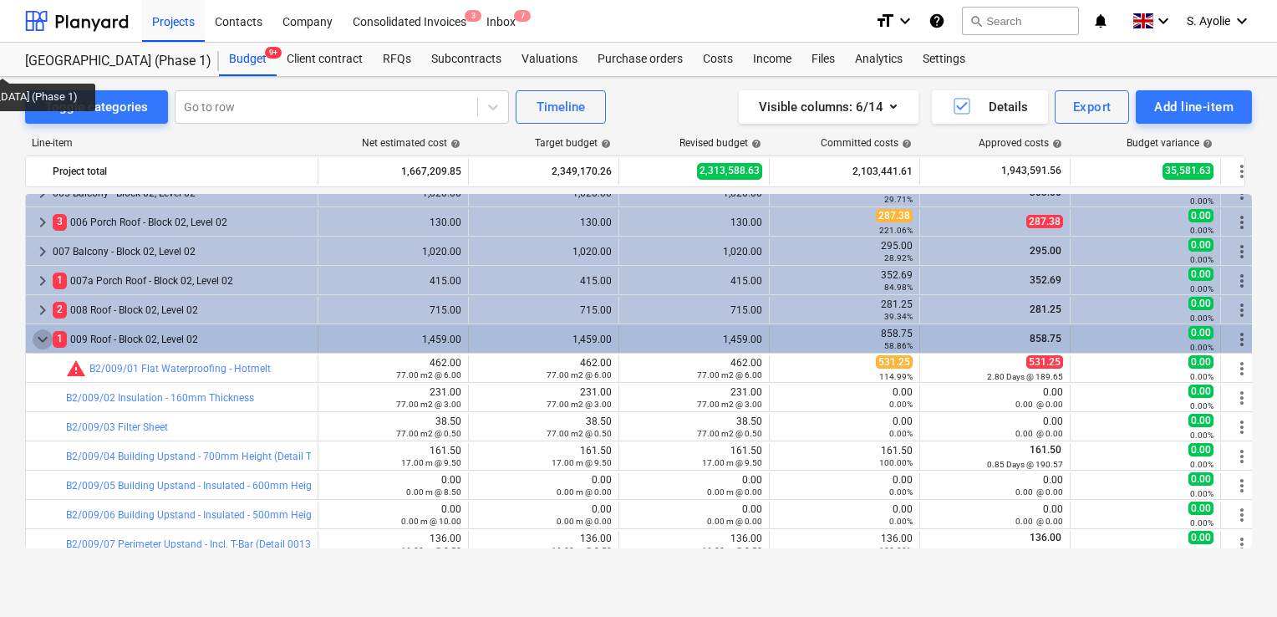
click at [46, 335] on span "keyboard_arrow_down" at bounding box center [43, 339] width 20 height 20
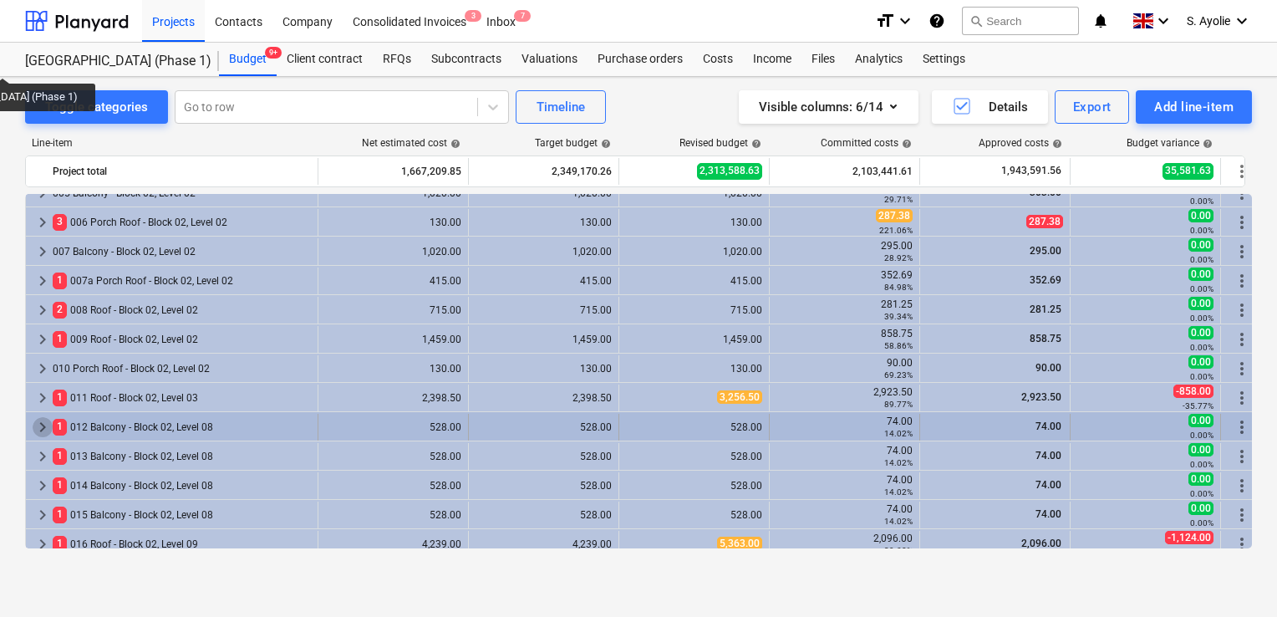
click at [41, 426] on span "keyboard_arrow_right" at bounding box center [43, 427] width 20 height 20
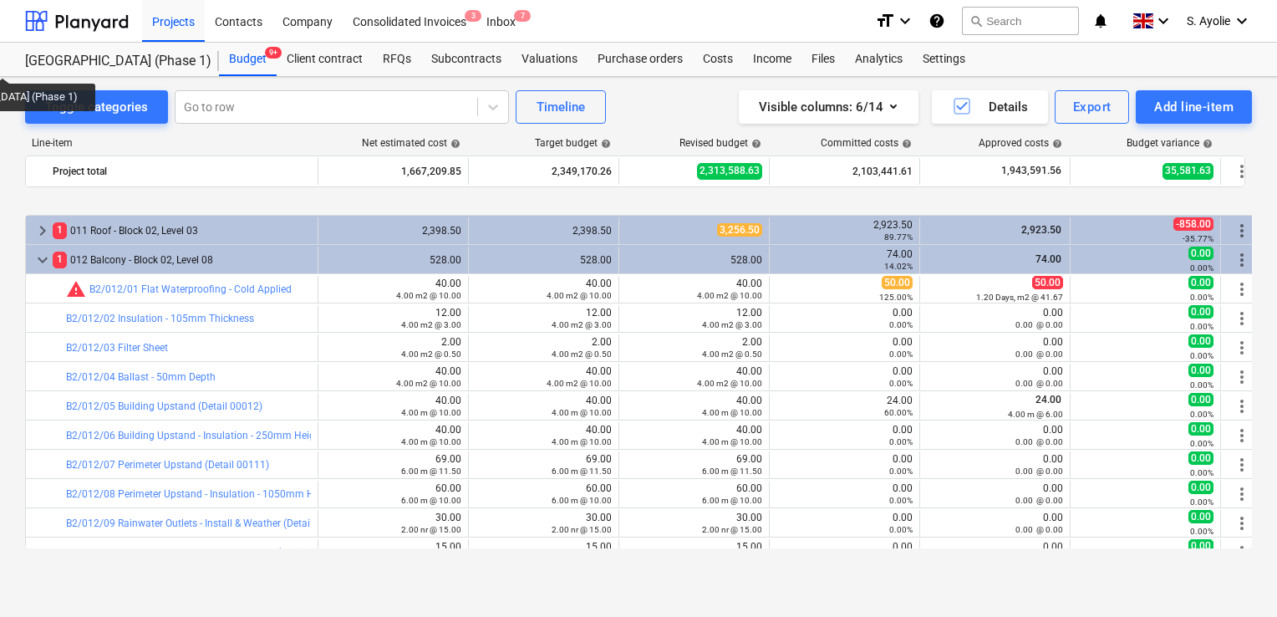
scroll to position [501, 0]
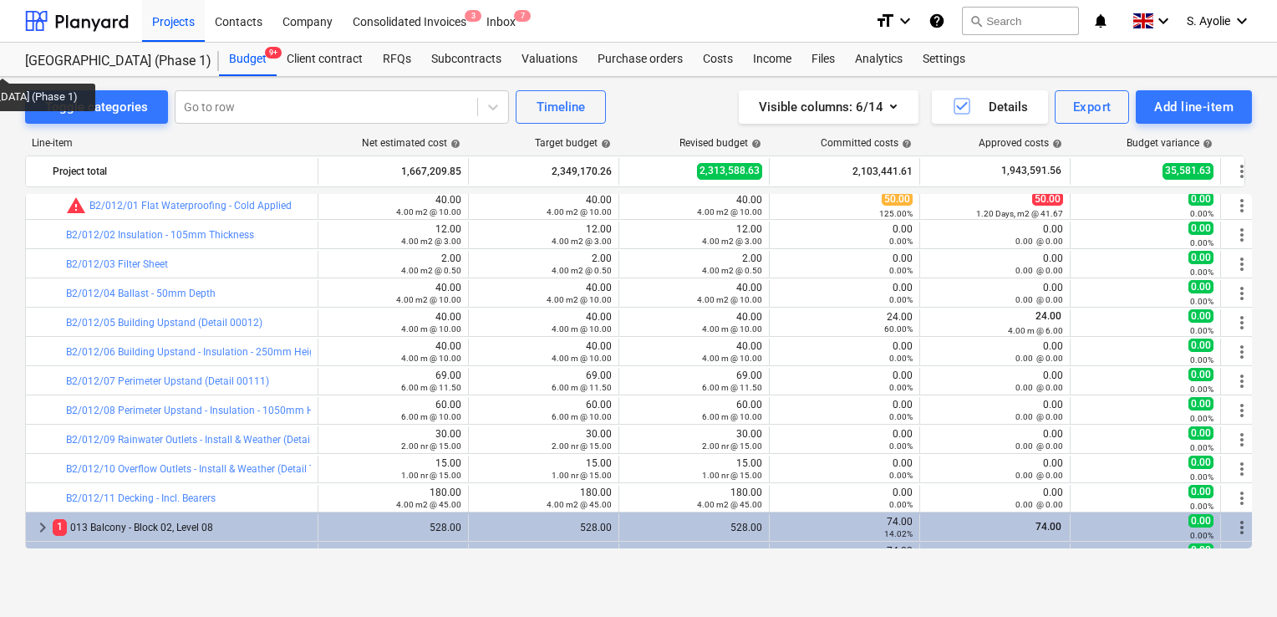
click at [0, 478] on html "Projects Contacts Company Consolidated Invoices 3 Inbox 7 format_size keyboard_…" at bounding box center [638, 308] width 1277 height 617
click at [659, 110] on div "Toggle categories Go to row Timeline Visible columns : 6/14 Details Export Add …" at bounding box center [638, 106] width 1227 height 33
drag, startPoint x: 675, startPoint y: 3, endPoint x: 567, endPoint y: 600, distance: 607.2
click at [567, 600] on div "Toggle categories Go to row Timeline Visible columns : 6/14 Details Export Add …" at bounding box center [638, 347] width 1277 height 540
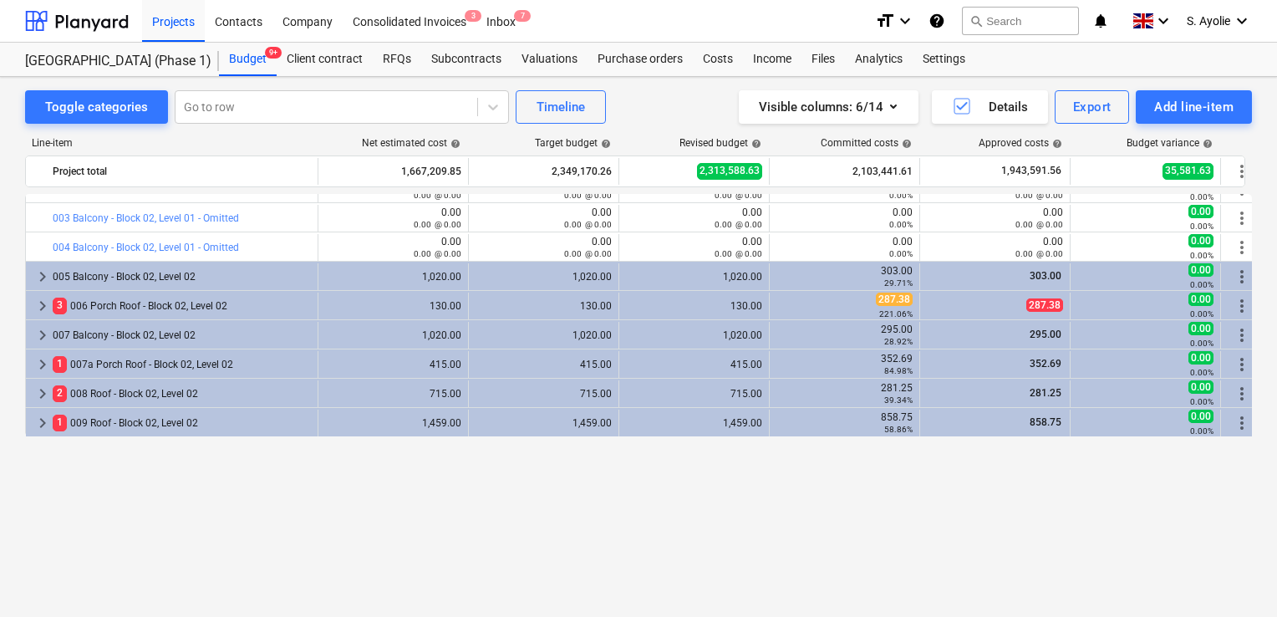
scroll to position [0, 0]
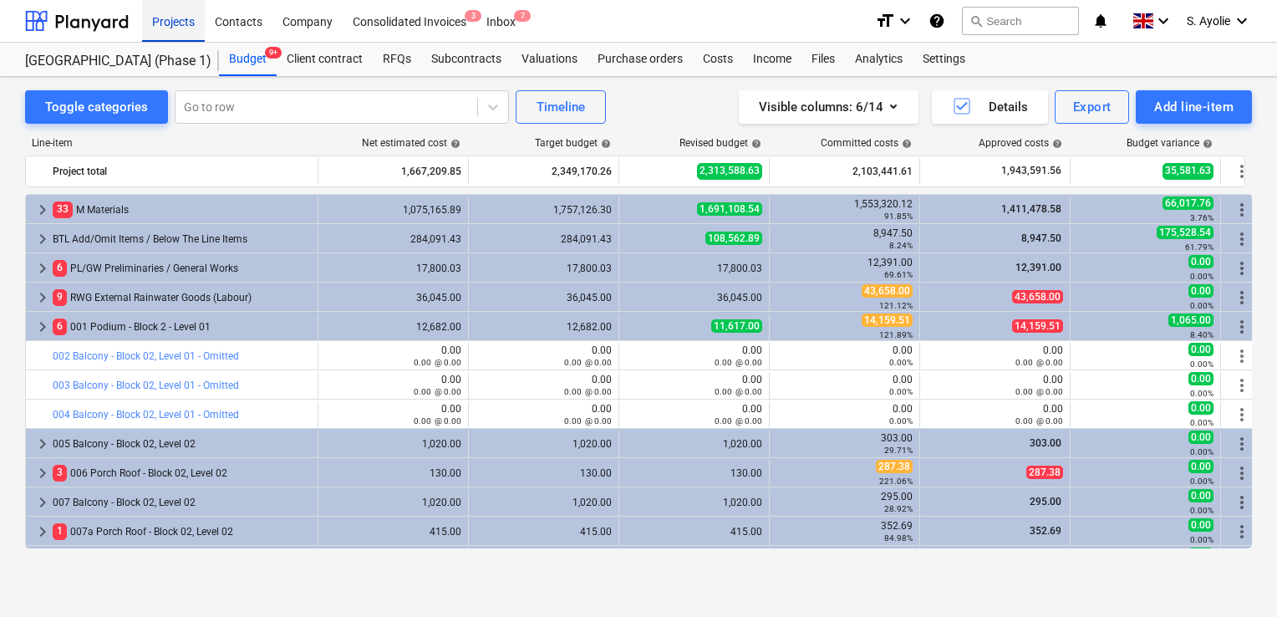
click at [168, 16] on div "Projects" at bounding box center [173, 20] width 63 height 43
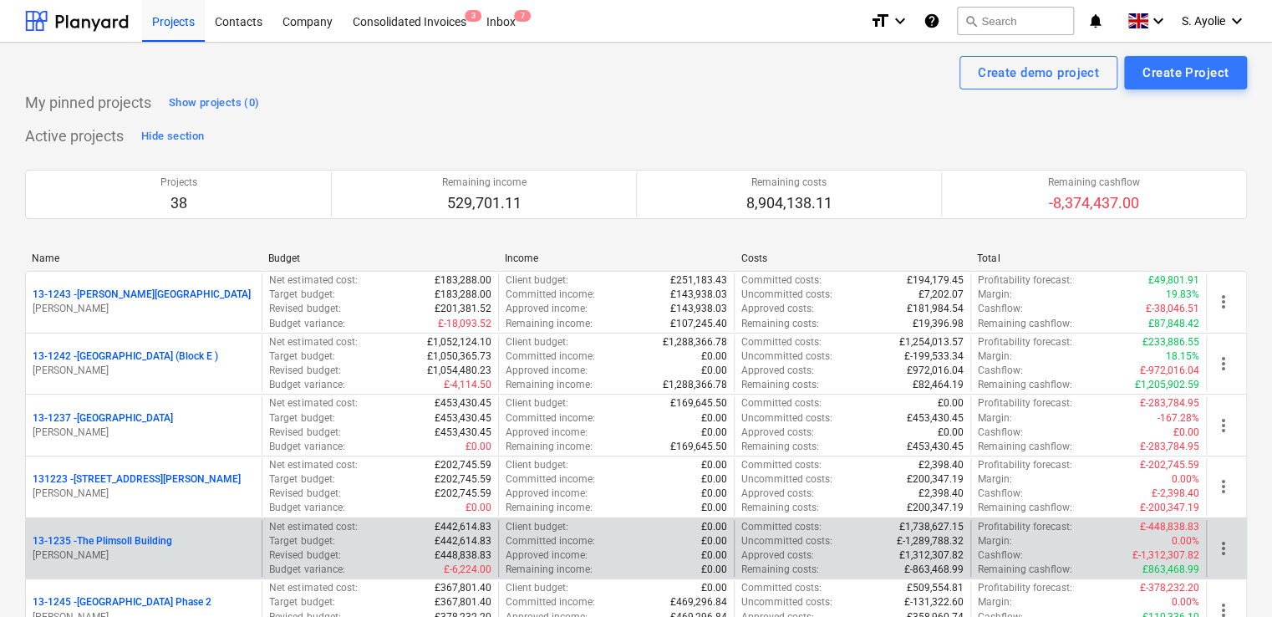
click at [99, 539] on p "13-1235 - The Plimsoll Building" at bounding box center [103, 541] width 140 height 14
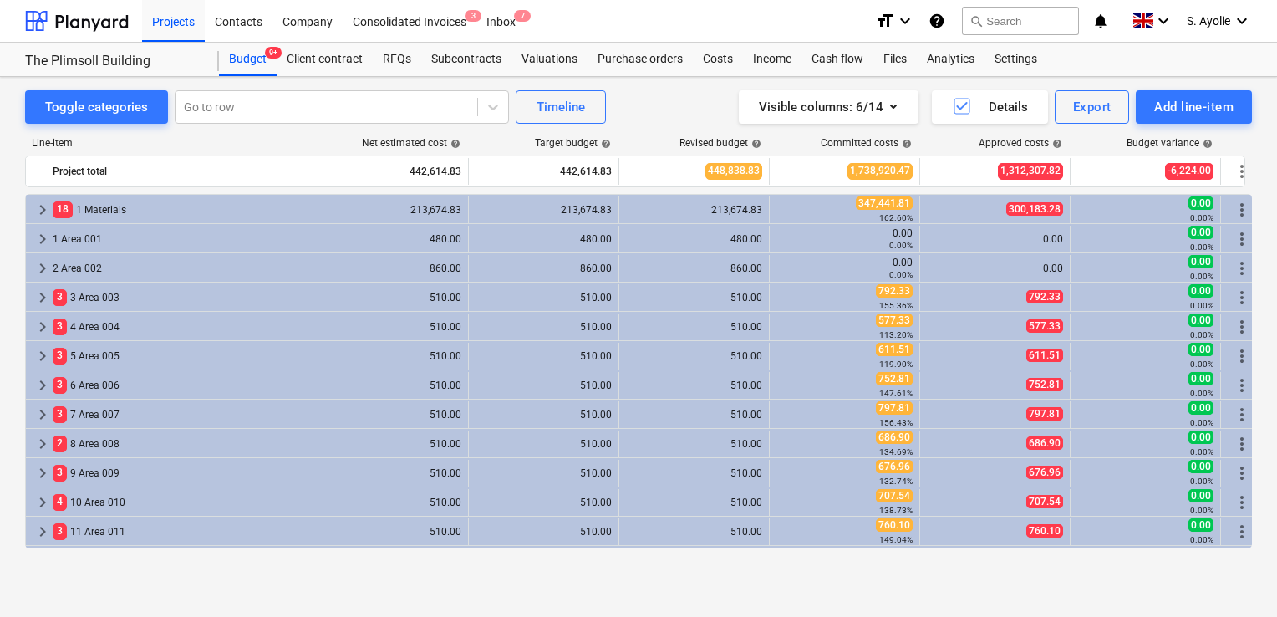
click at [105, 138] on div "Line-item" at bounding box center [171, 143] width 293 height 12
click at [12, 196] on div "Toggle categories Go to row Timeline Visible columns : 6/14 Details Export Add …" at bounding box center [638, 329] width 1277 height 505
click at [173, 21] on div "Projects" at bounding box center [173, 20] width 63 height 43
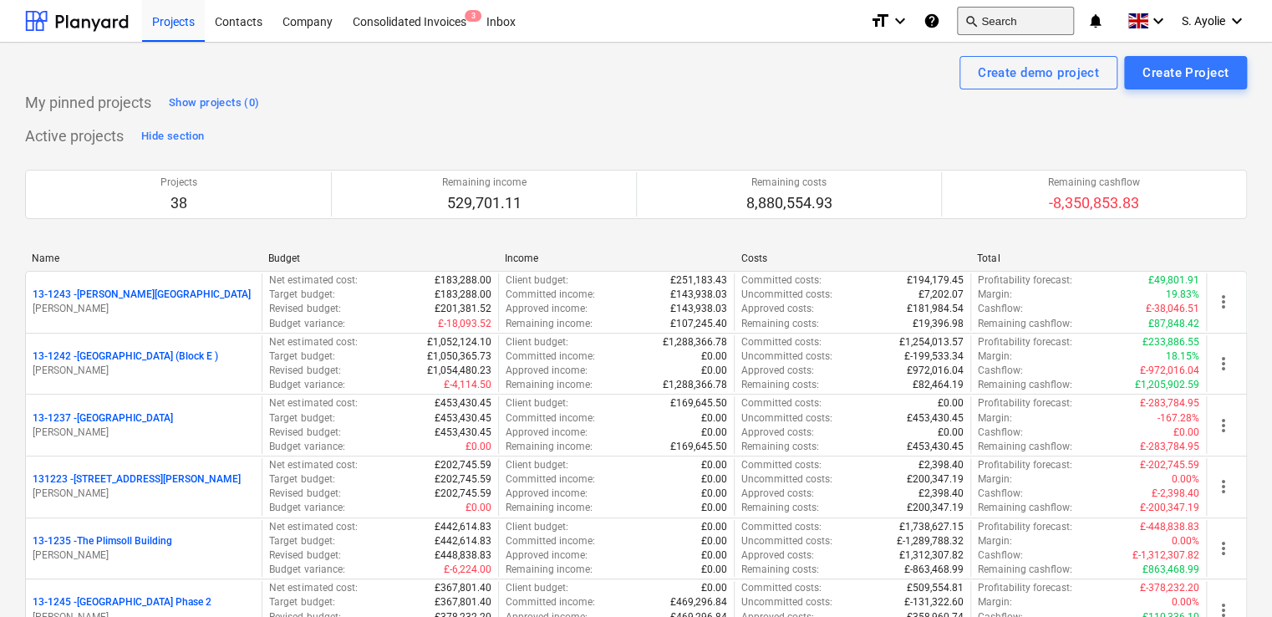
click at [1013, 21] on button "search Search" at bounding box center [1015, 21] width 117 height 28
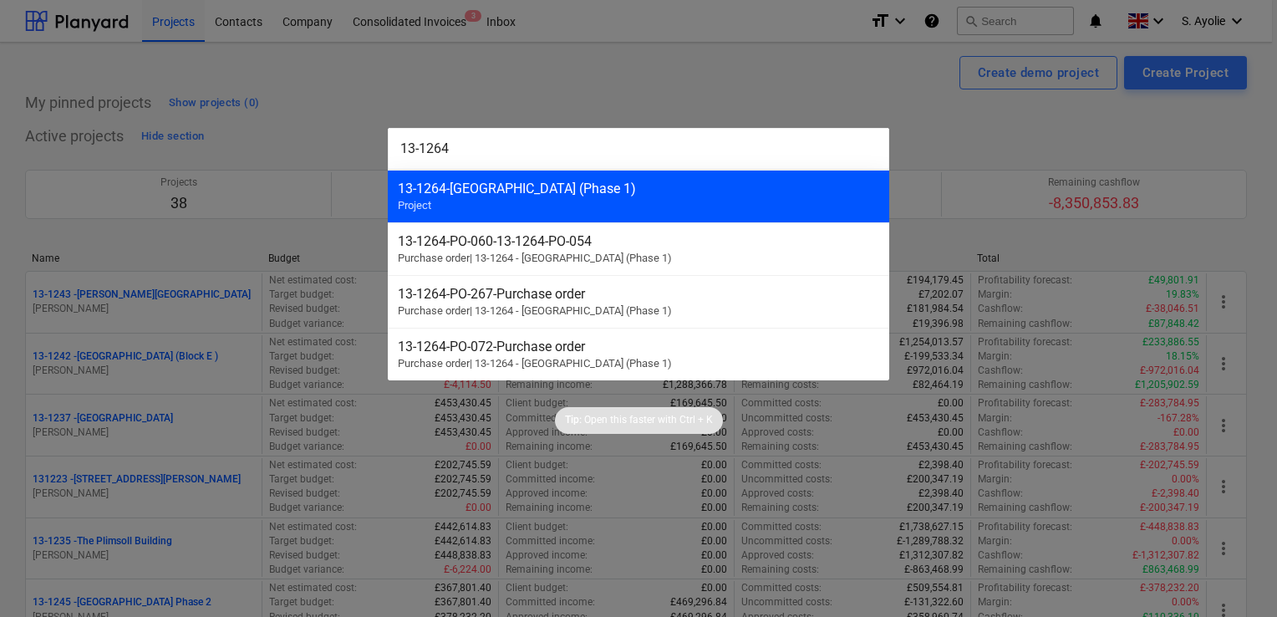
type input "13-1264"
click at [663, 196] on div "13-1264 - Plumstead [GEOGRAPHIC_DATA] (Phase 1) Project" at bounding box center [638, 196] width 501 height 53
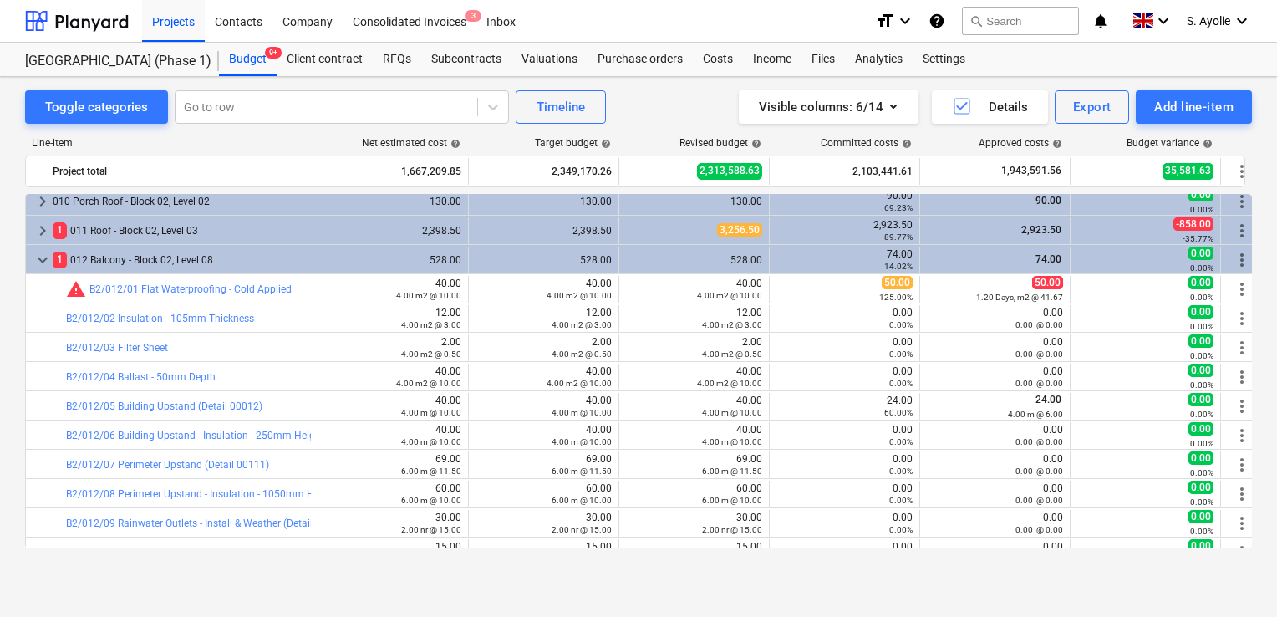
scroll to position [501, 0]
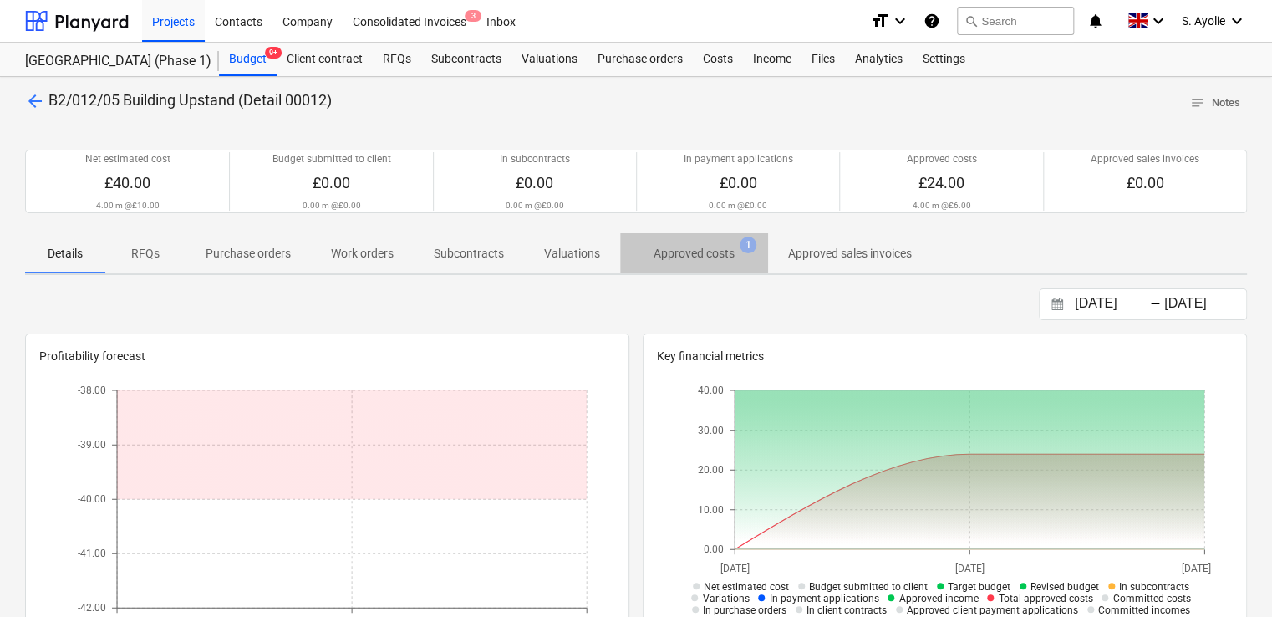
click at [715, 264] on span "Approved costs 1" at bounding box center [694, 253] width 148 height 30
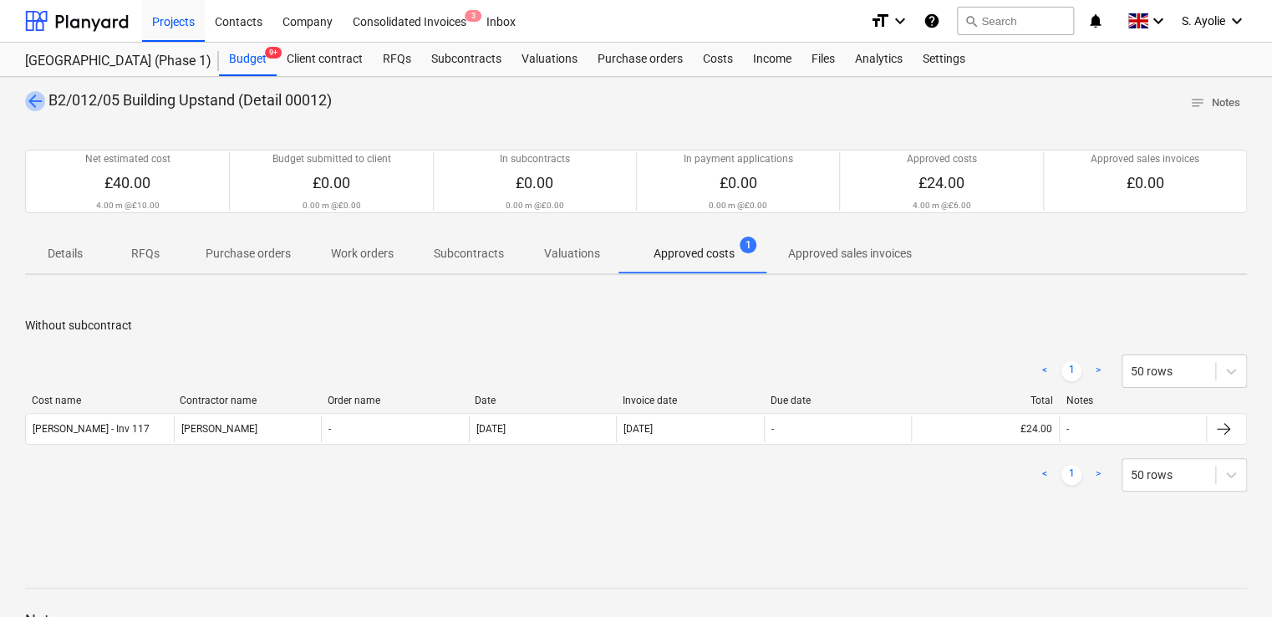
click at [33, 101] on span "arrow_back" at bounding box center [35, 101] width 20 height 20
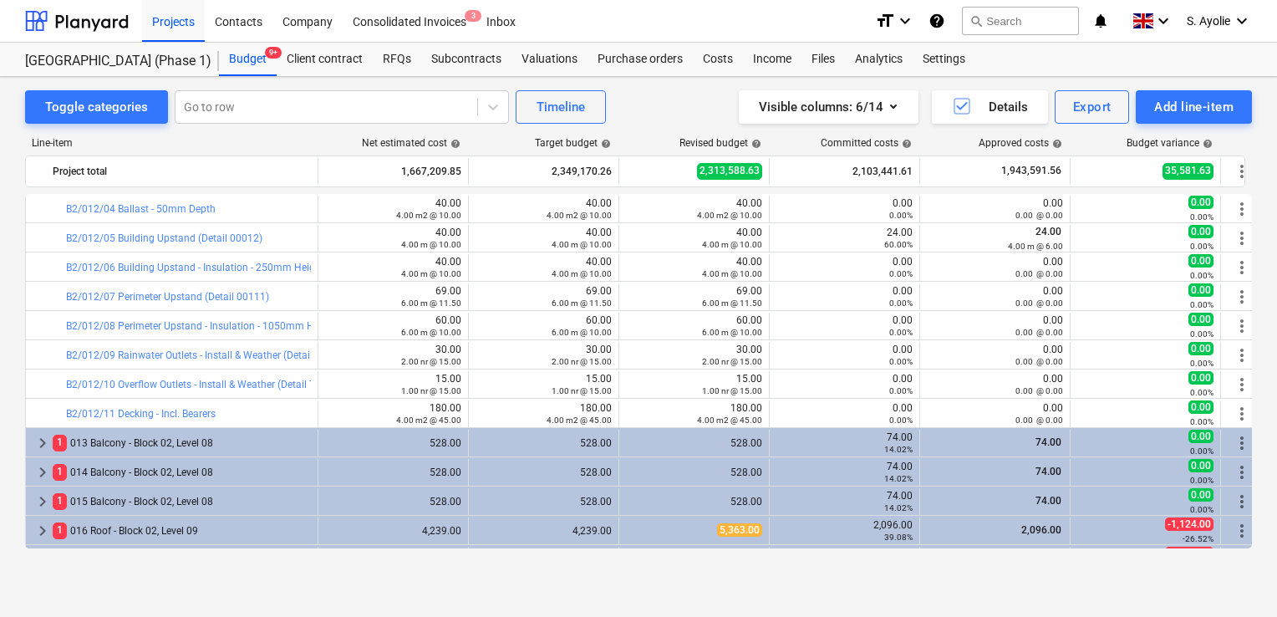
scroll to position [669, 0]
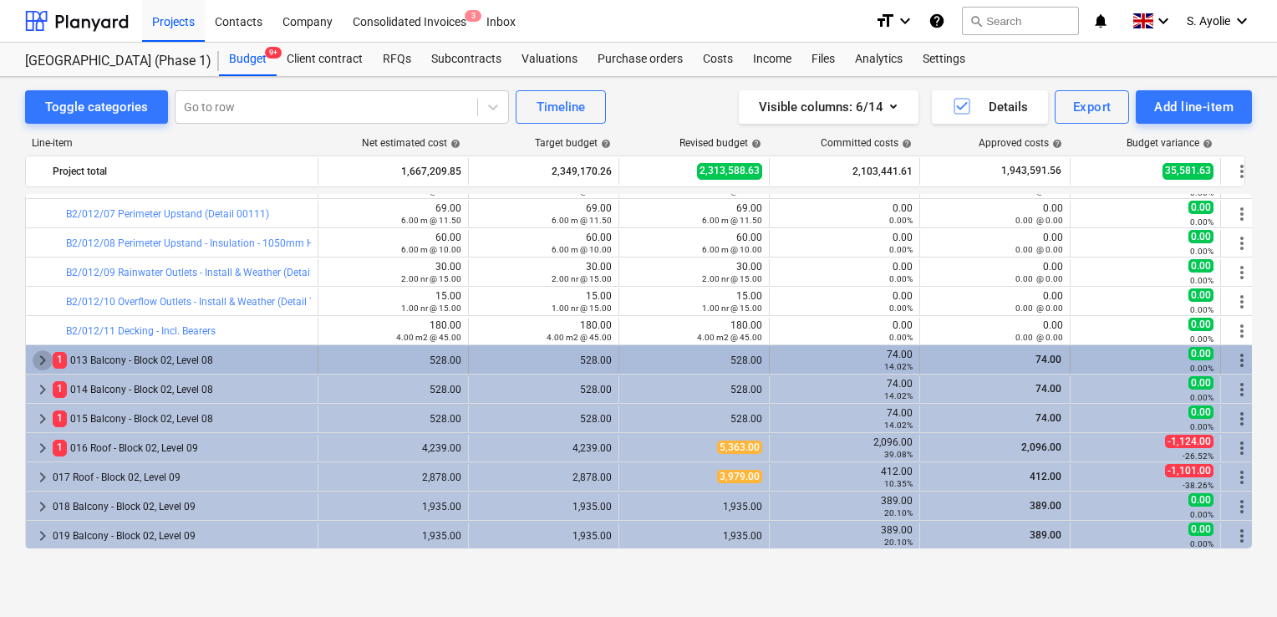
click at [36, 362] on span "keyboard_arrow_right" at bounding box center [43, 360] width 20 height 20
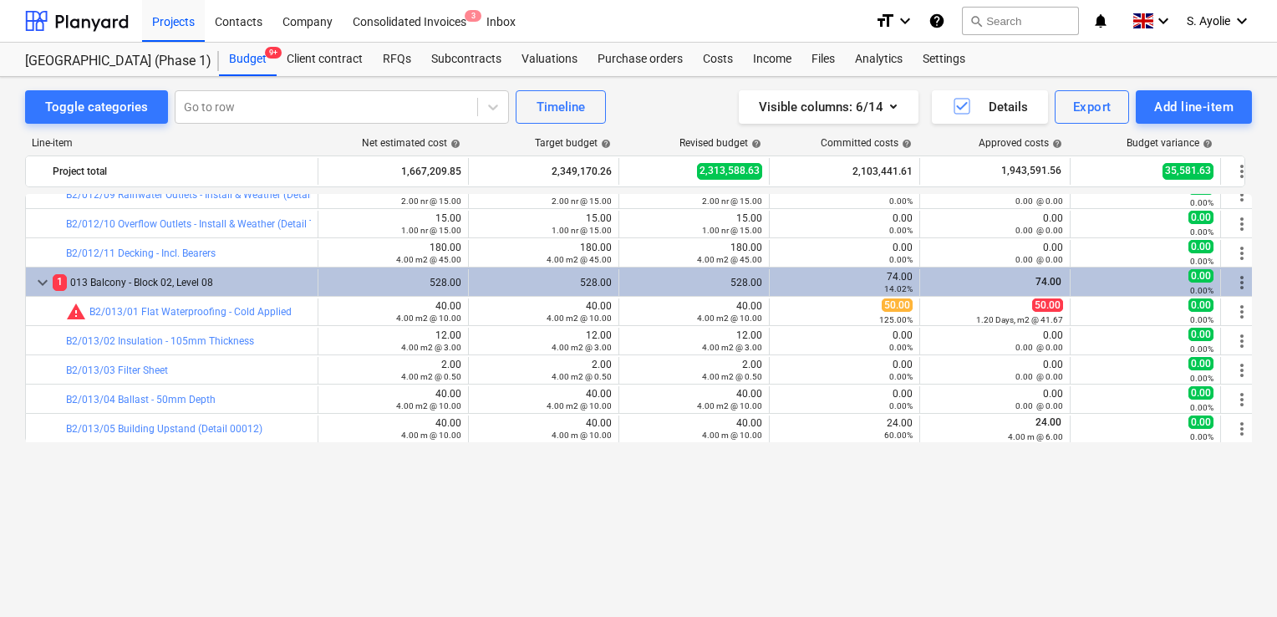
scroll to position [585, 0]
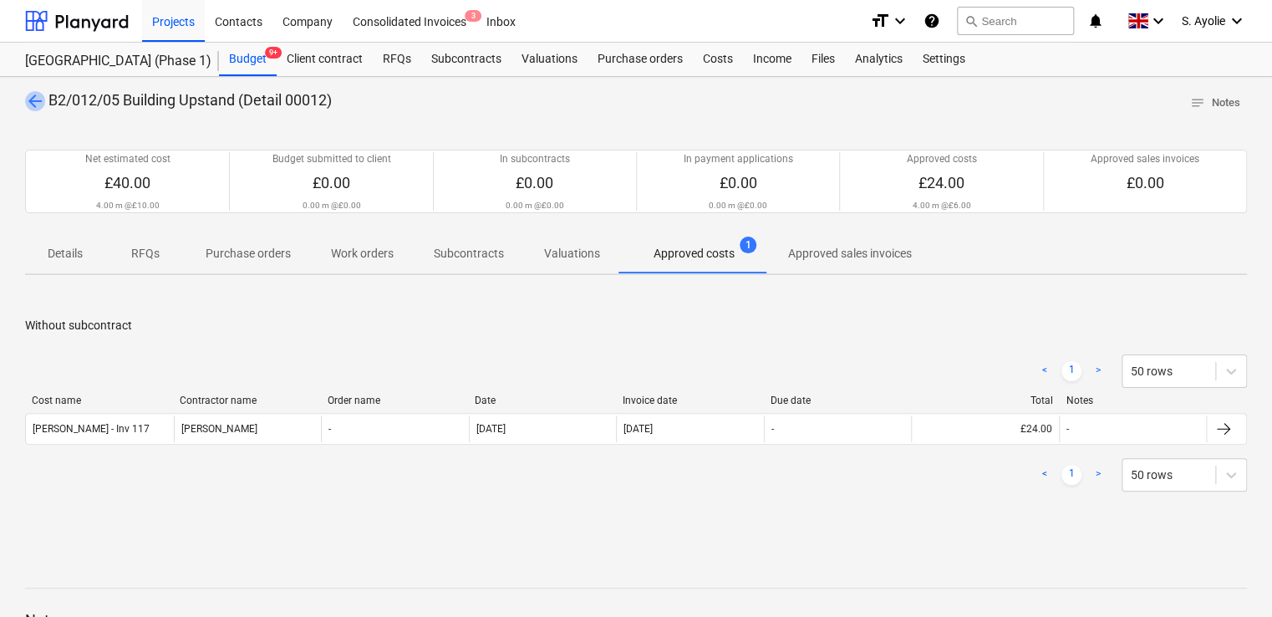
click at [36, 102] on span "arrow_back" at bounding box center [35, 101] width 20 height 20
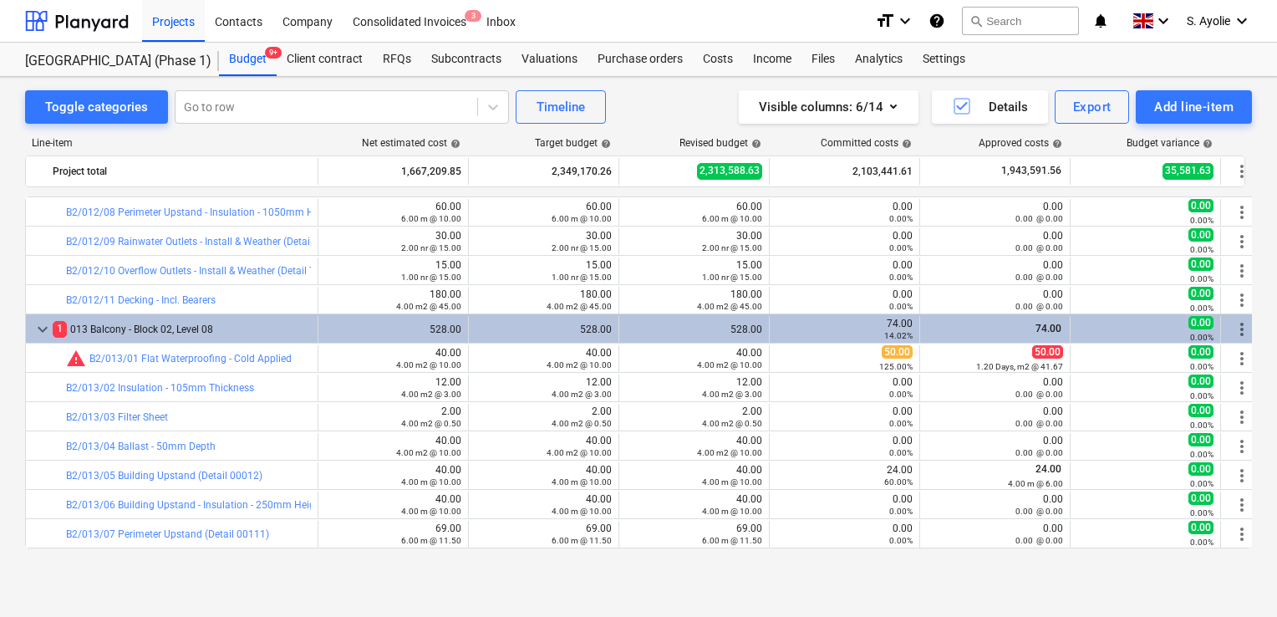
scroll to position [783, 0]
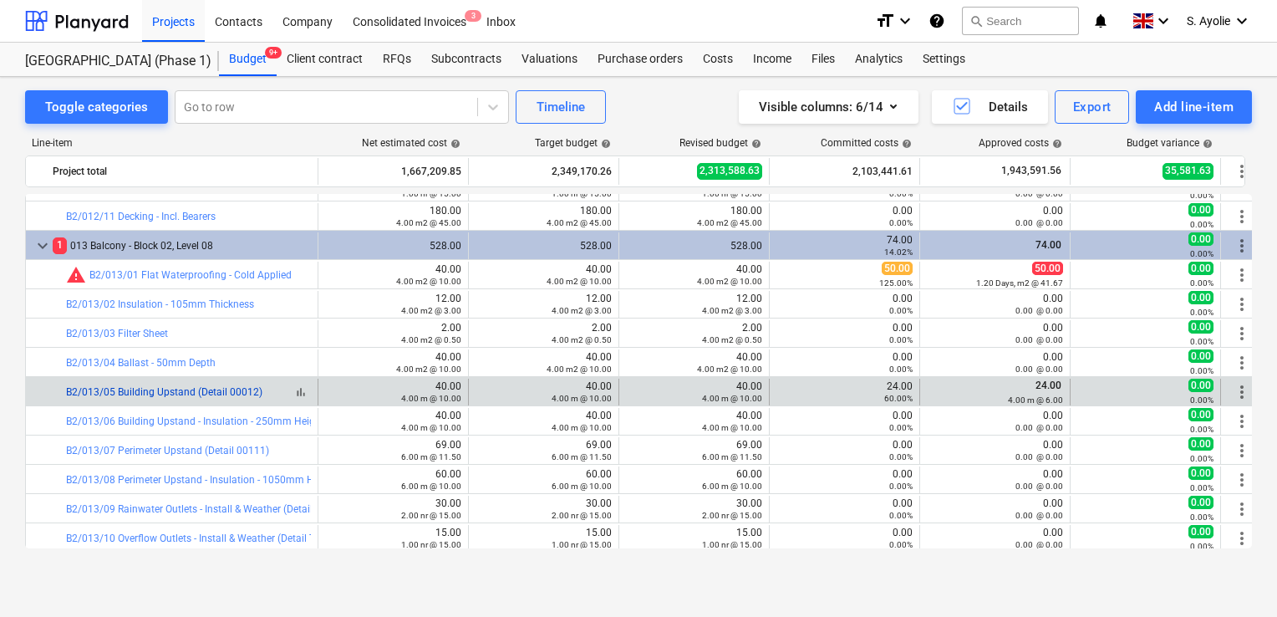
click at [178, 393] on link "B2/013/05 Building Upstand (Detail 00012)" at bounding box center [164, 392] width 196 height 12
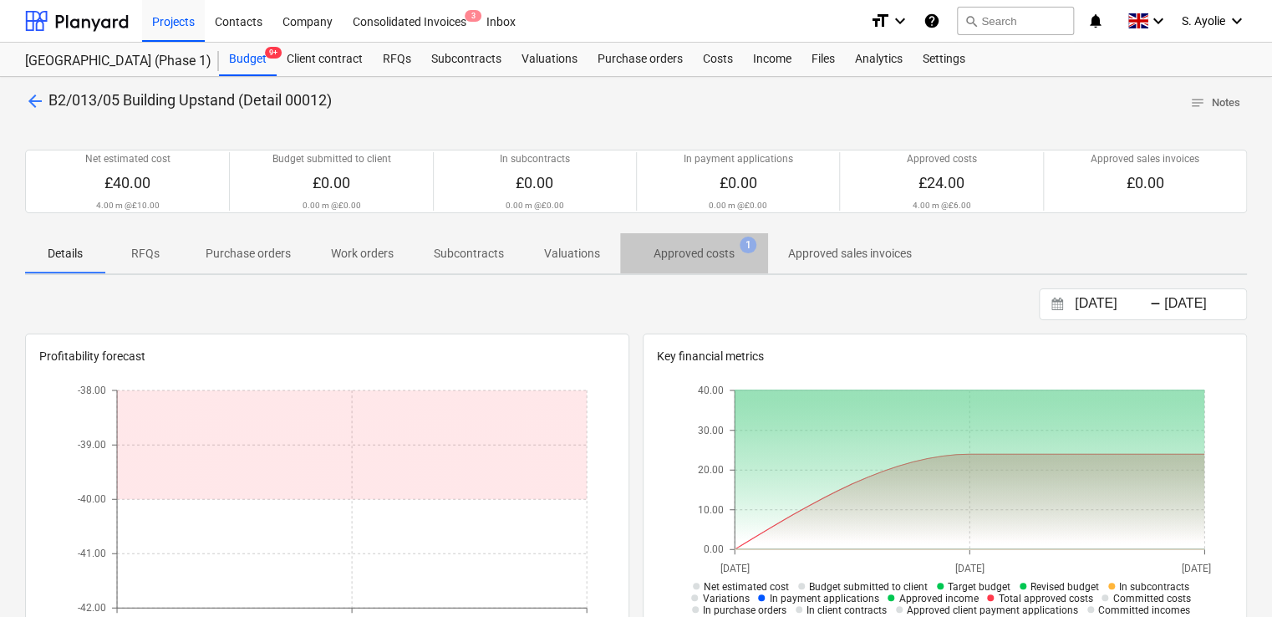
click at [667, 256] on p "Approved costs" at bounding box center [694, 254] width 81 height 18
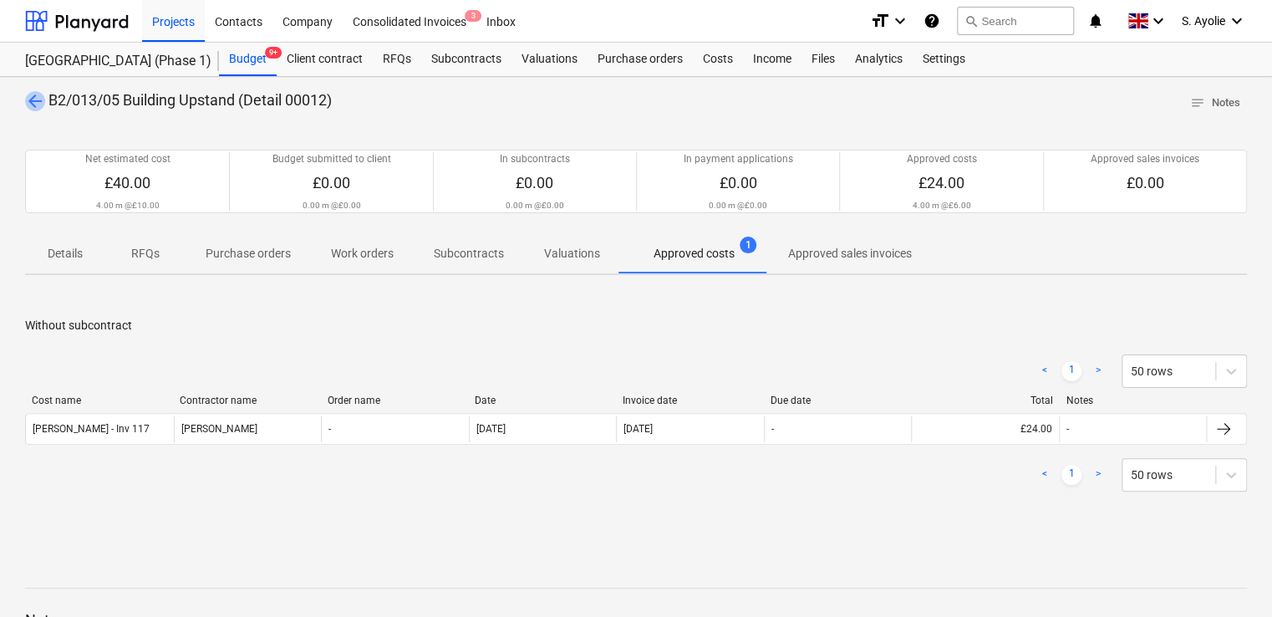
click at [36, 105] on span "arrow_back" at bounding box center [35, 101] width 20 height 20
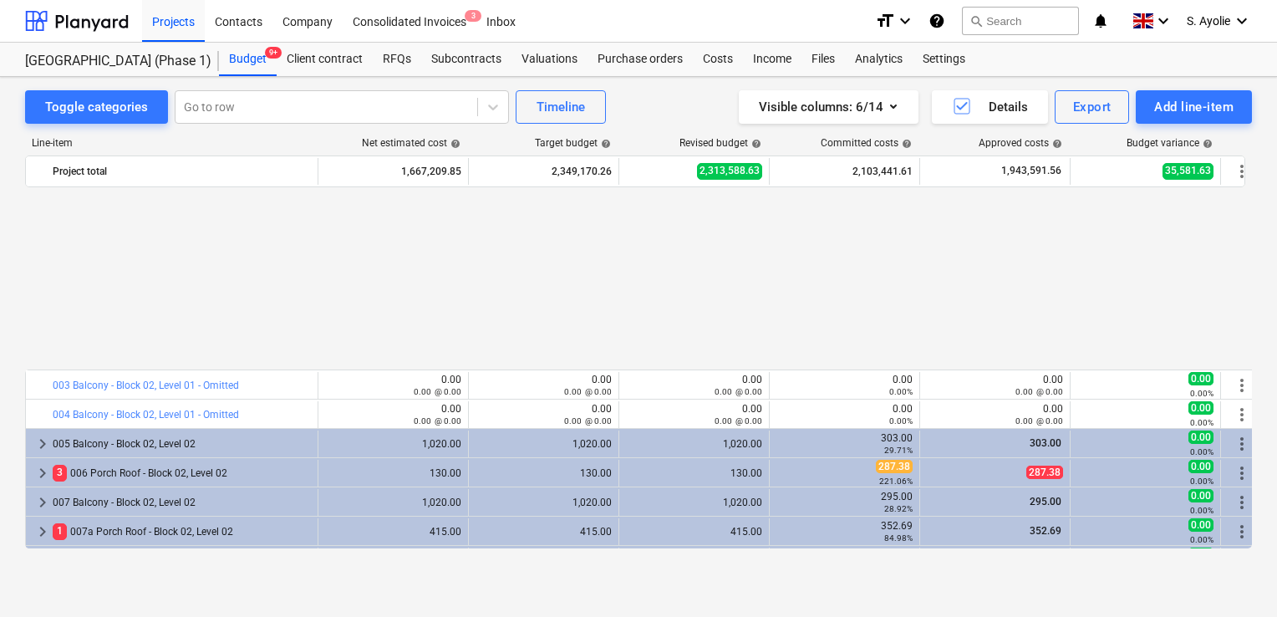
scroll to position [783, 0]
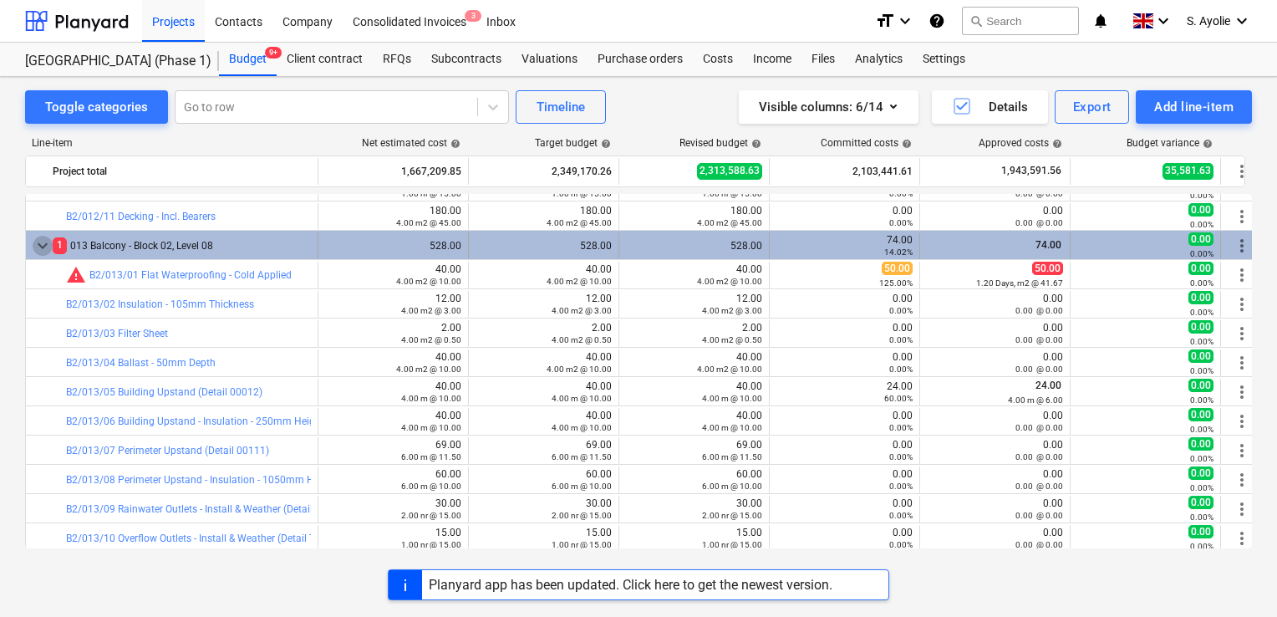
click at [46, 246] on span "keyboard_arrow_down" at bounding box center [43, 246] width 20 height 20
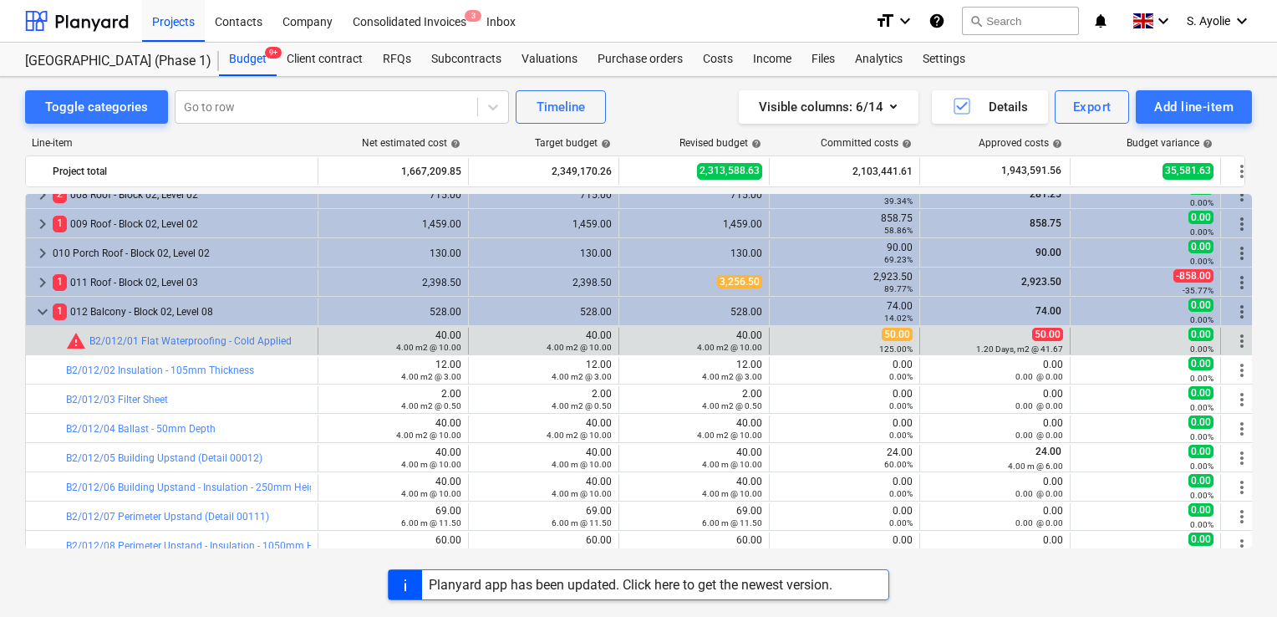
scroll to position [365, 0]
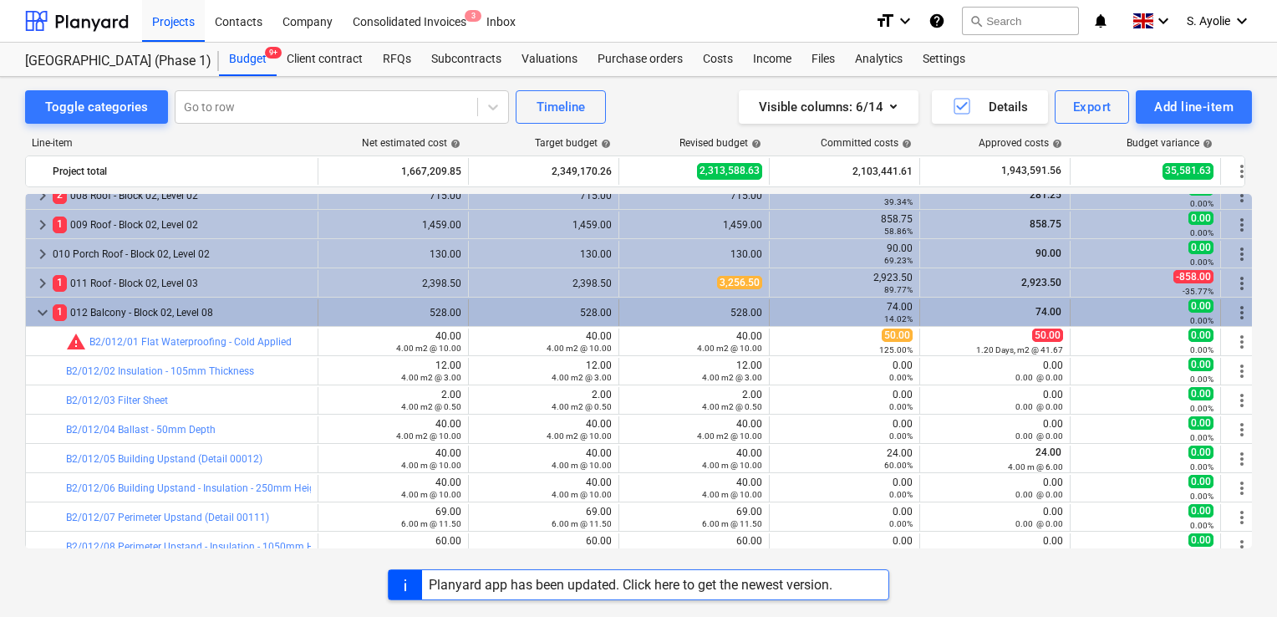
click at [40, 309] on span "keyboard_arrow_down" at bounding box center [43, 313] width 20 height 20
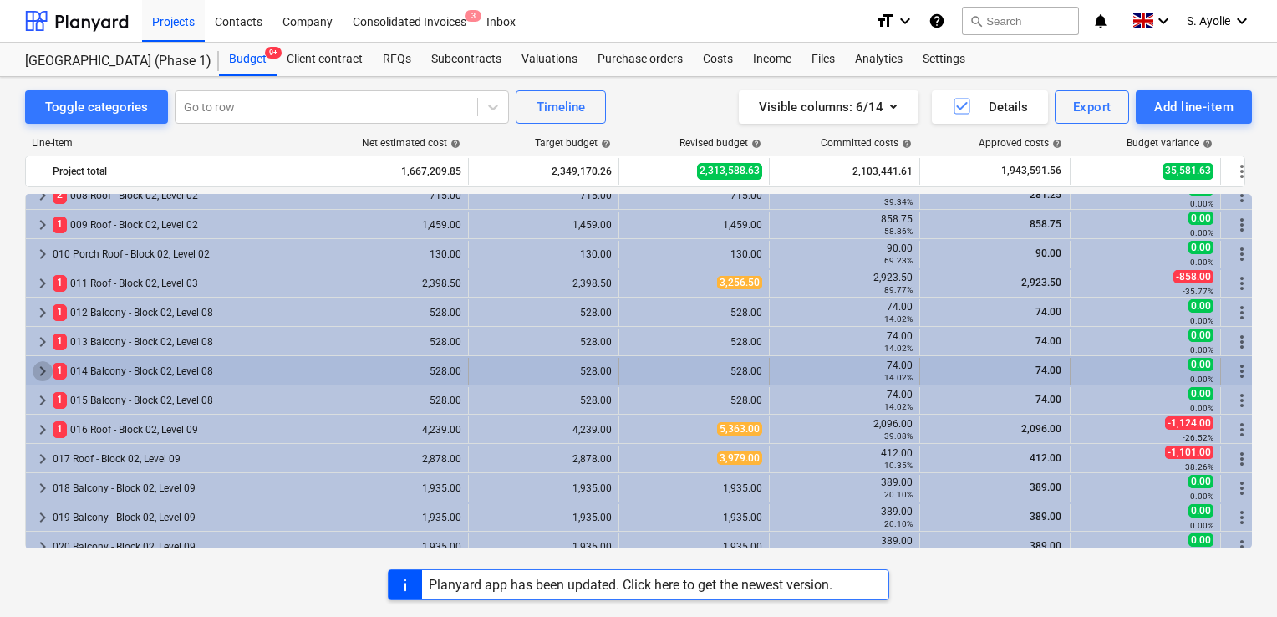
click at [46, 369] on span "keyboard_arrow_right" at bounding box center [43, 371] width 20 height 20
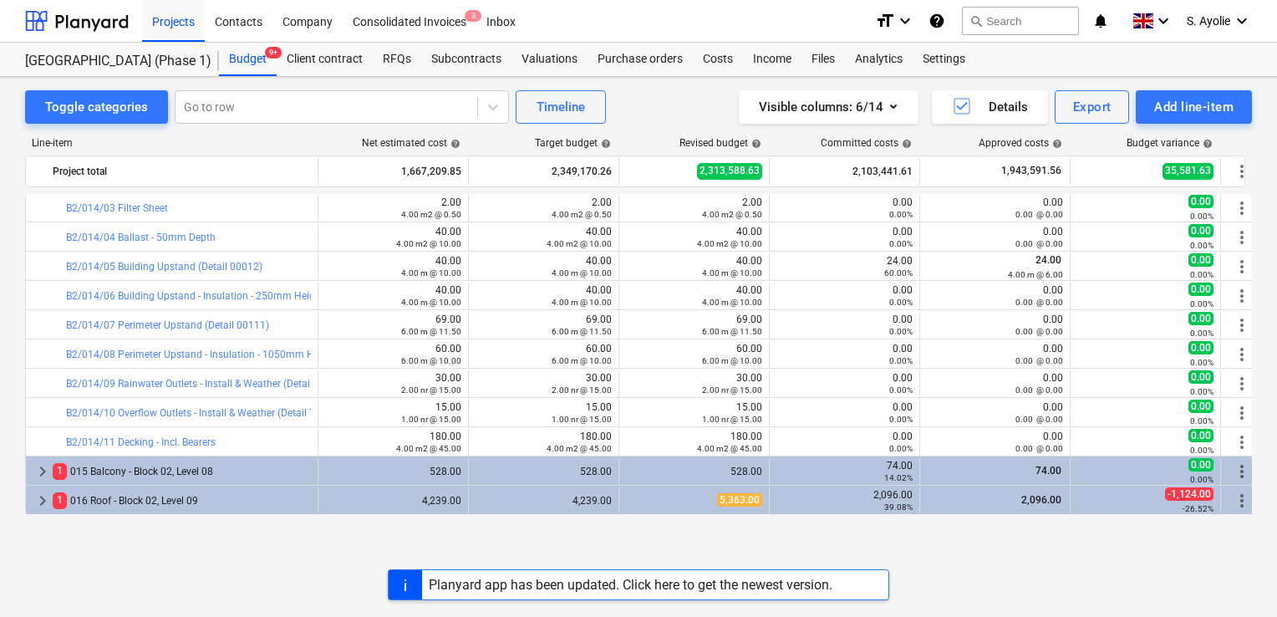
scroll to position [532, 0]
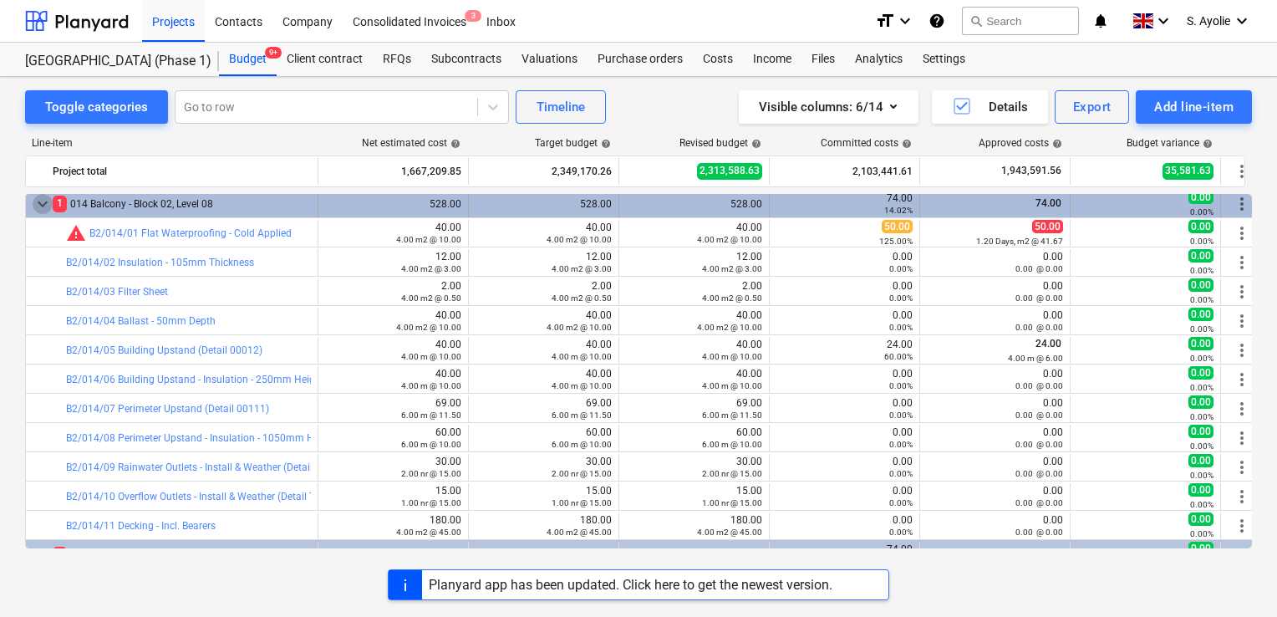
click at [38, 206] on span "keyboard_arrow_down" at bounding box center [43, 204] width 20 height 20
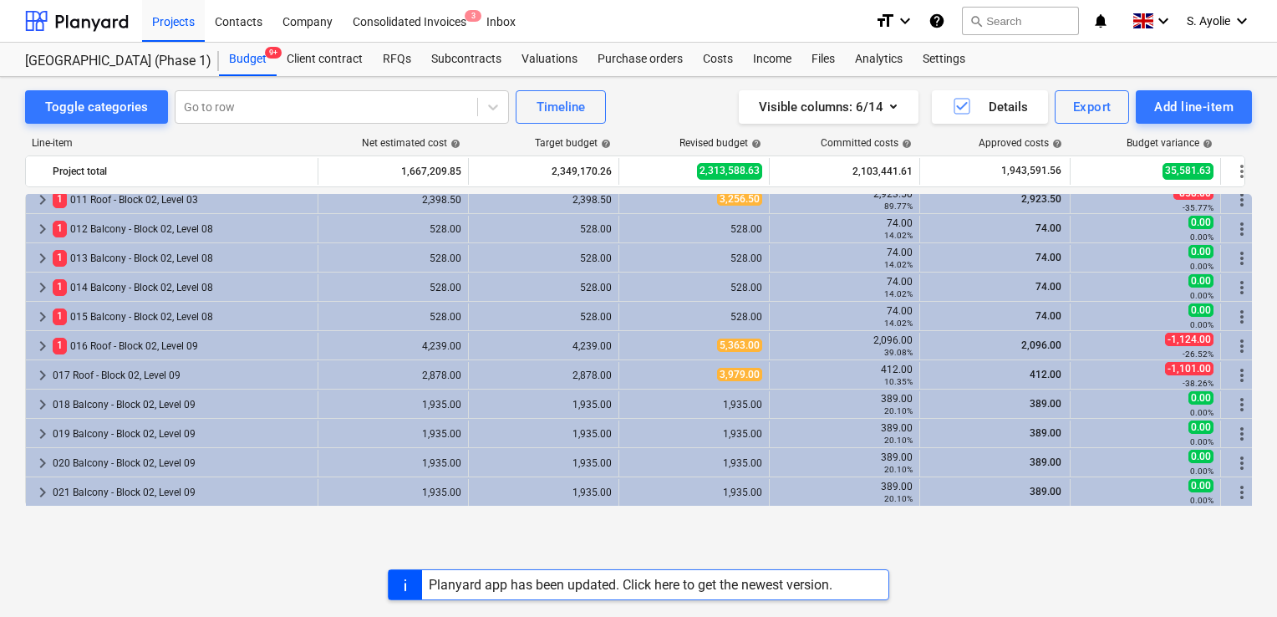
scroll to position [365, 0]
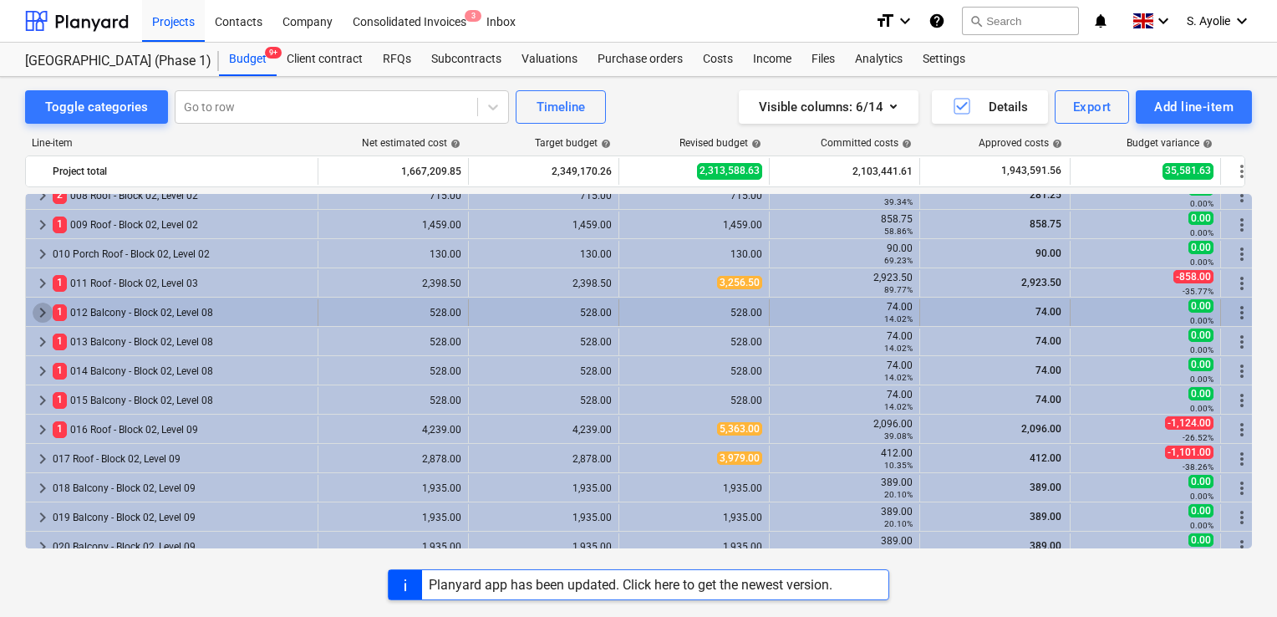
click at [44, 308] on span "keyboard_arrow_right" at bounding box center [43, 313] width 20 height 20
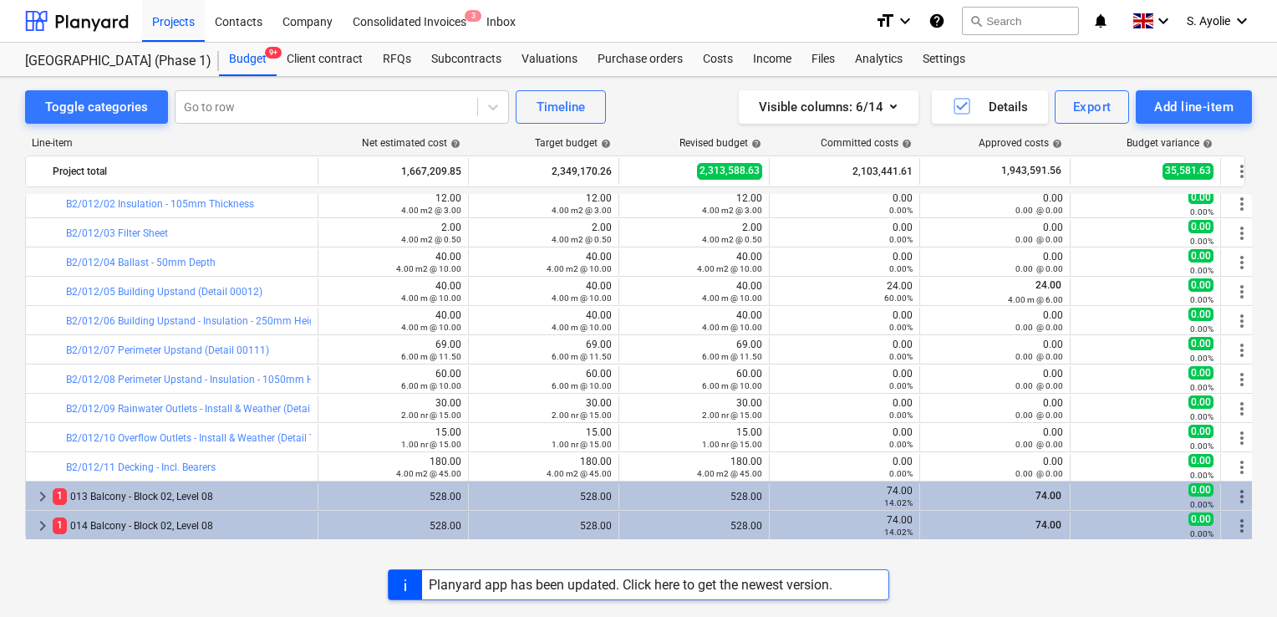
scroll to position [449, 0]
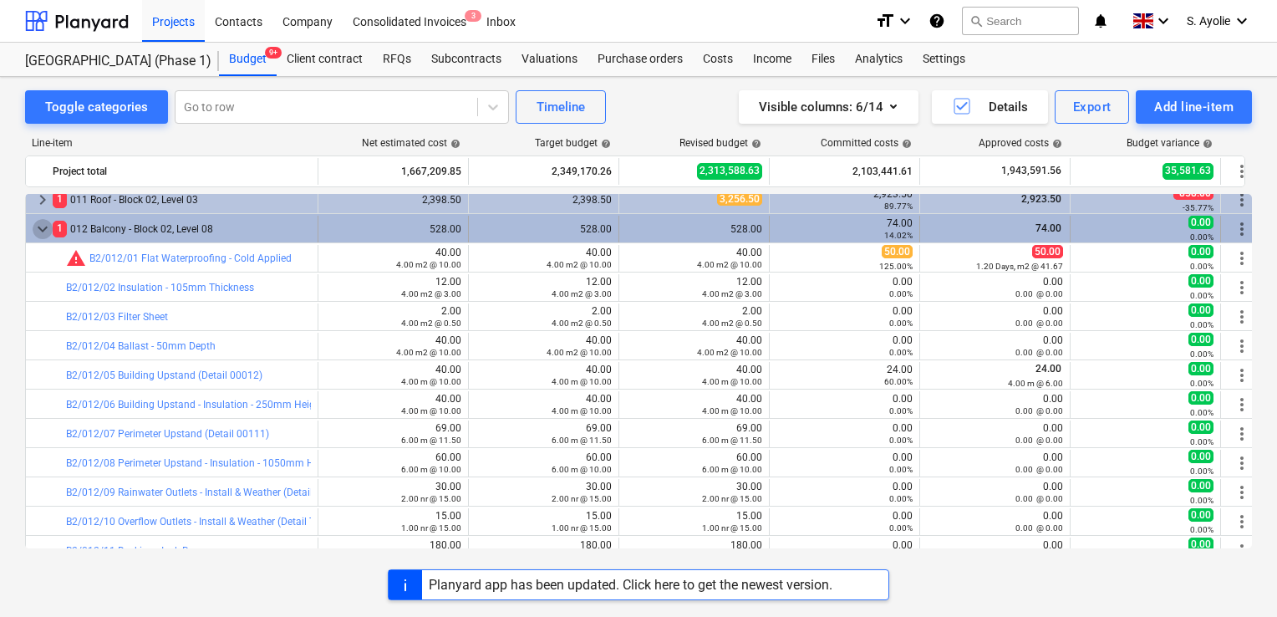
click at [38, 226] on span "keyboard_arrow_down" at bounding box center [43, 229] width 20 height 20
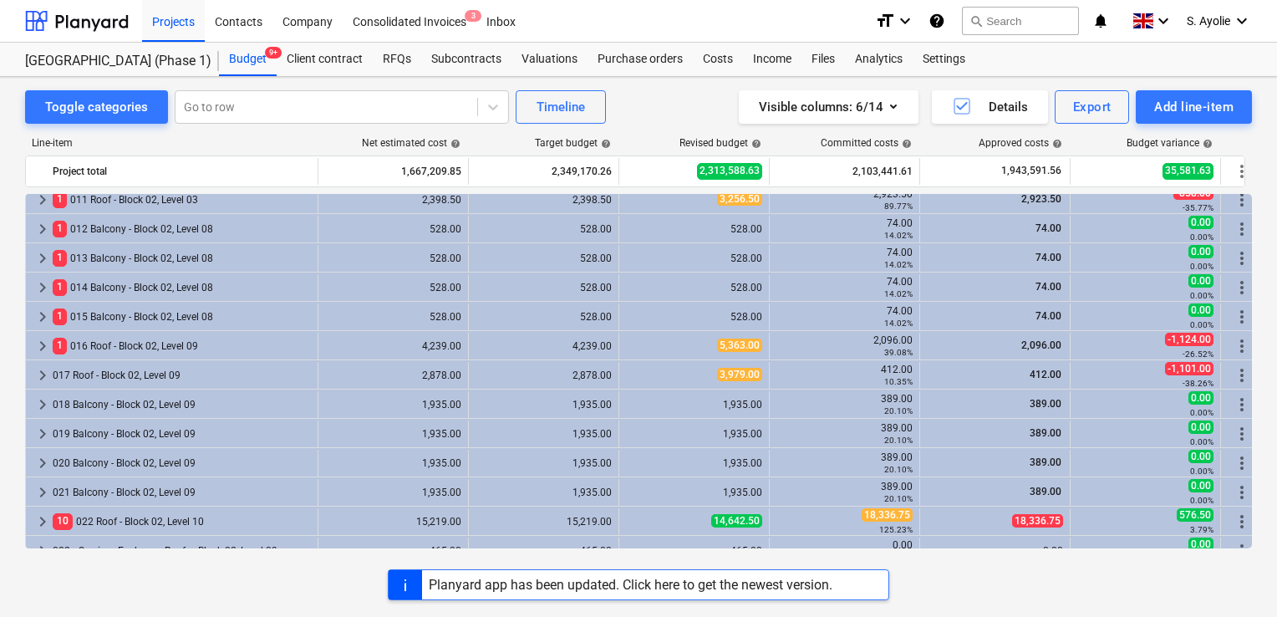
click at [23, 419] on div "Toggle categories Go to row Timeline Visible columns : 6/14 Details Export Add …" at bounding box center [638, 329] width 1277 height 505
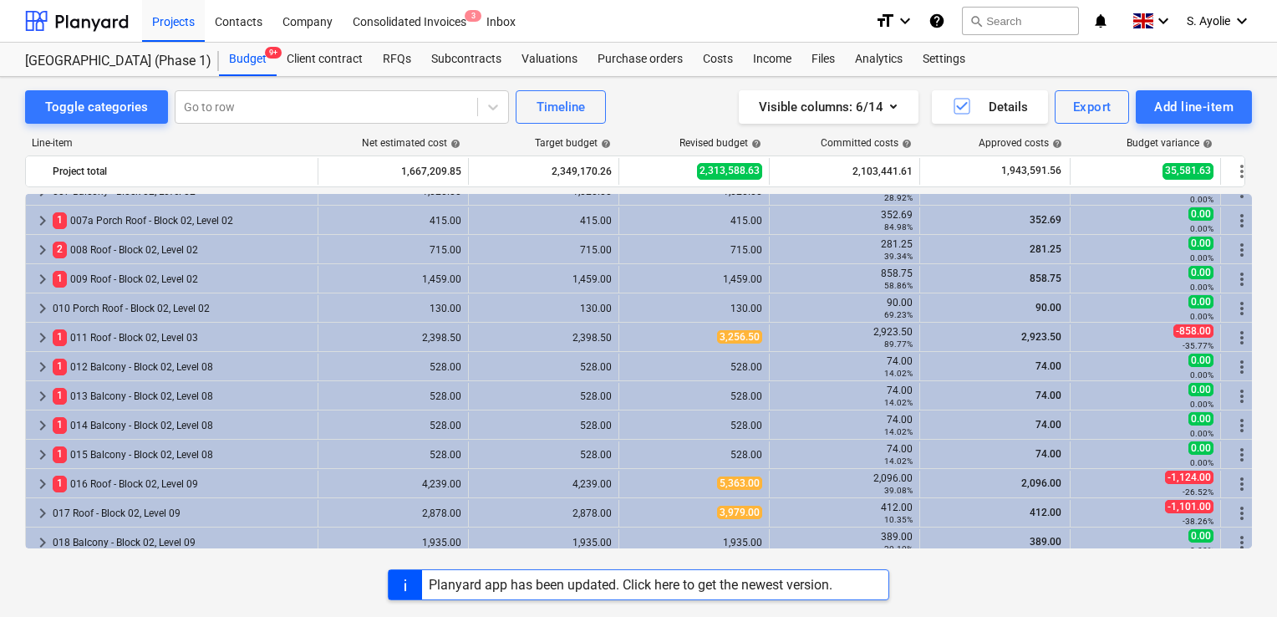
scroll to position [282, 0]
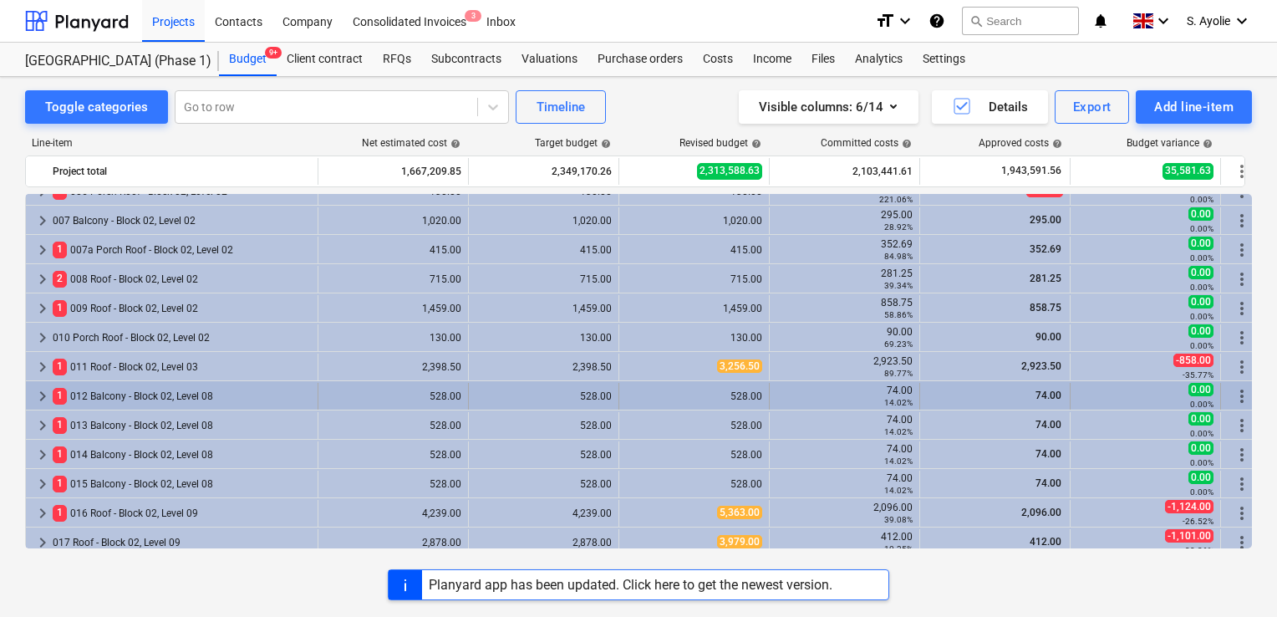
click at [36, 396] on span "keyboard_arrow_right" at bounding box center [43, 396] width 20 height 20
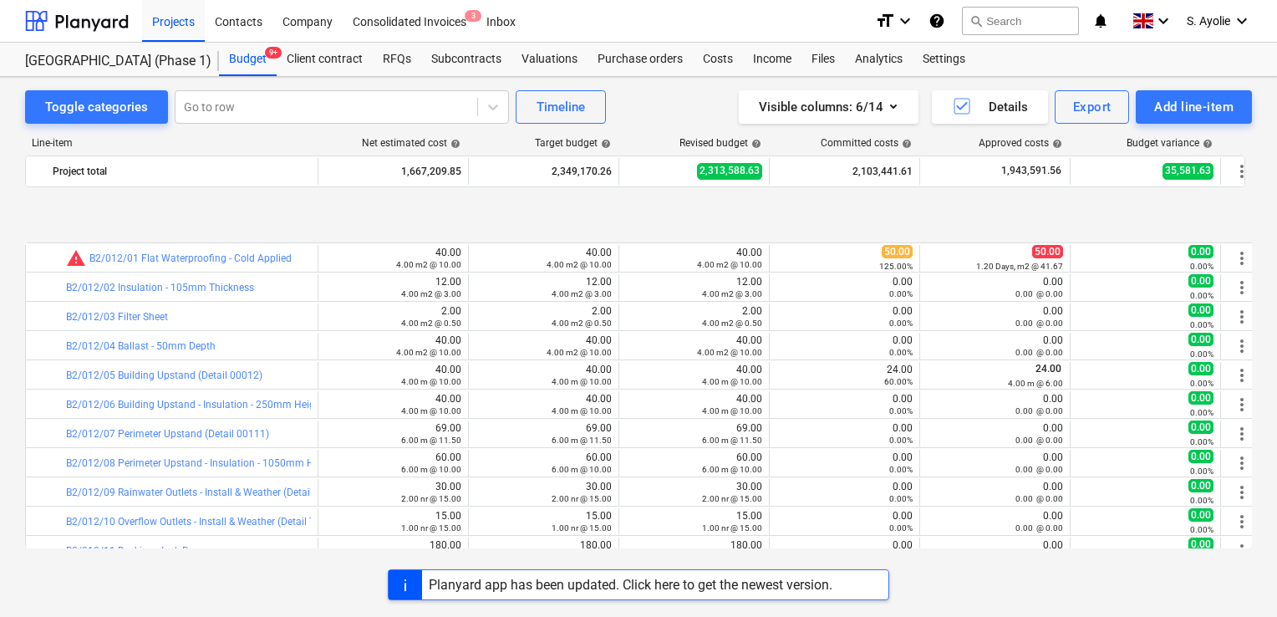
scroll to position [532, 0]
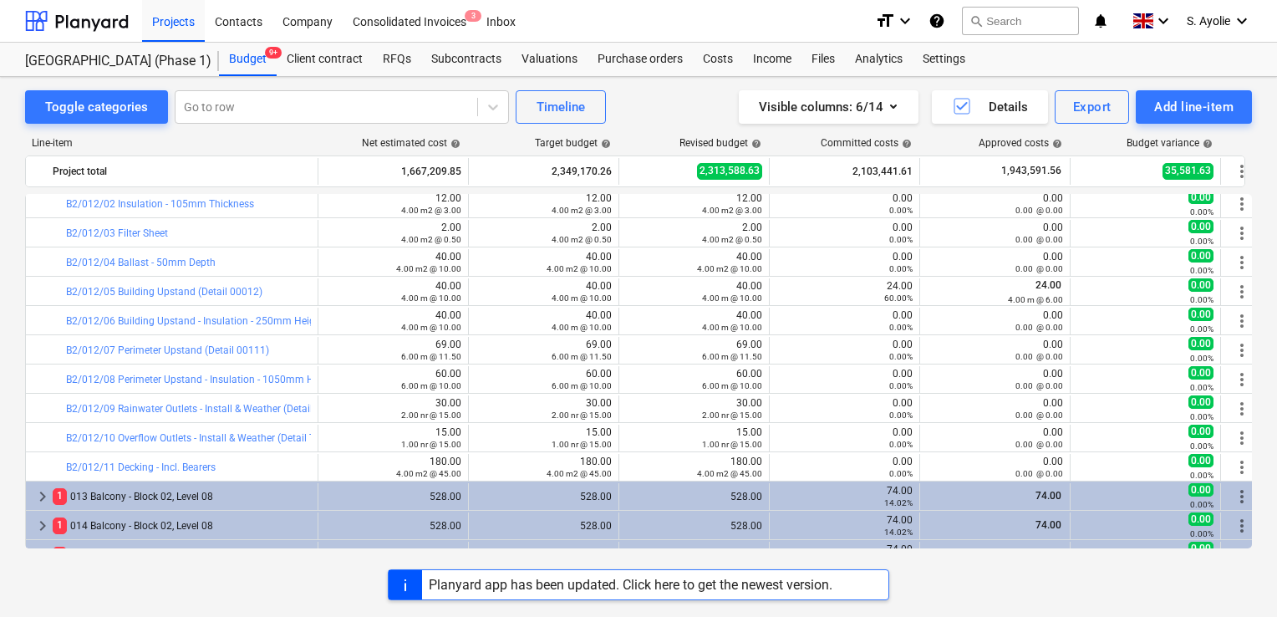
click at [668, 120] on div "Toggle categories Go to row Timeline Visible columns : 6/14 Details Export Add …" at bounding box center [638, 106] width 1227 height 33
